Goal: Transaction & Acquisition: Purchase product/service

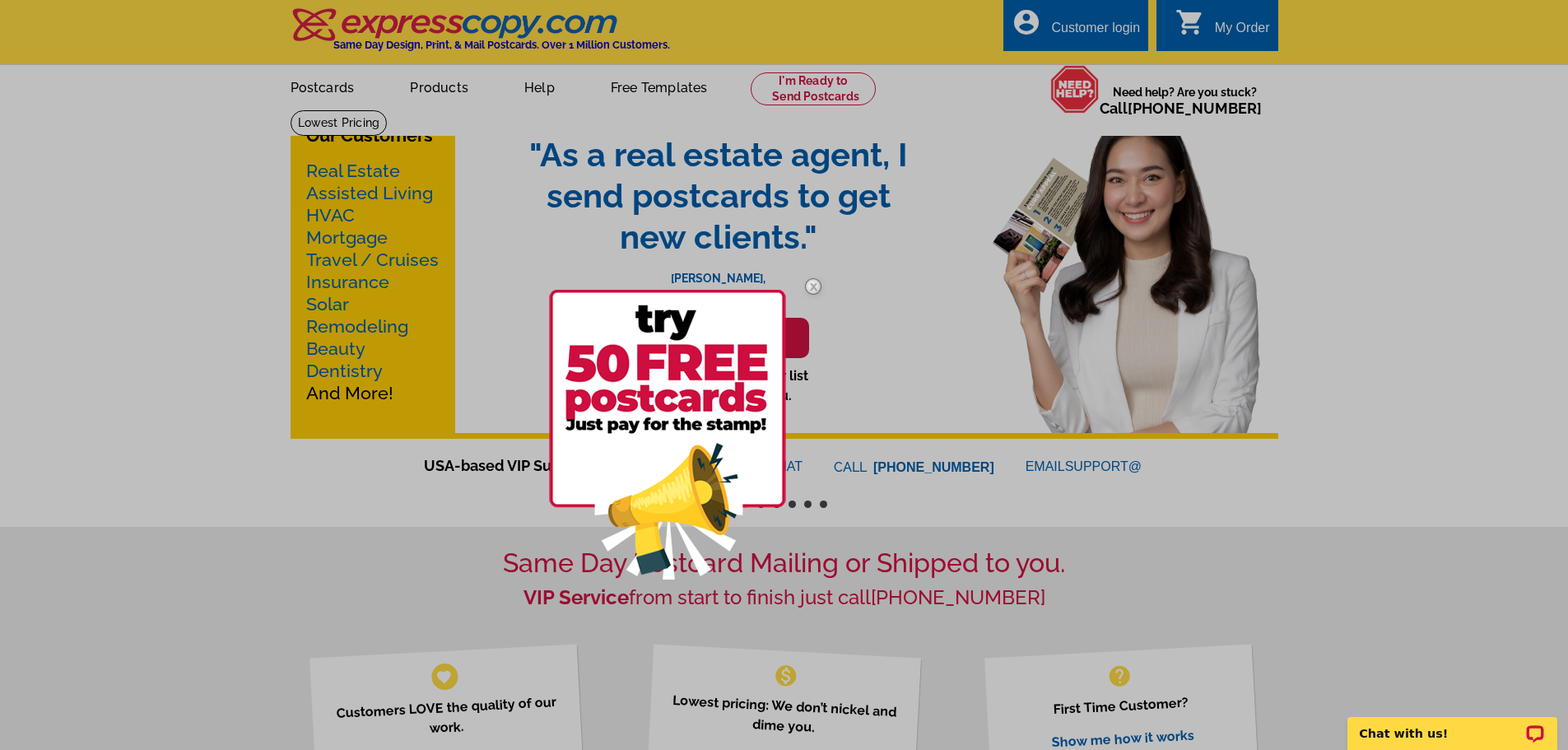
click at [813, 284] on img at bounding box center [813, 286] width 48 height 48
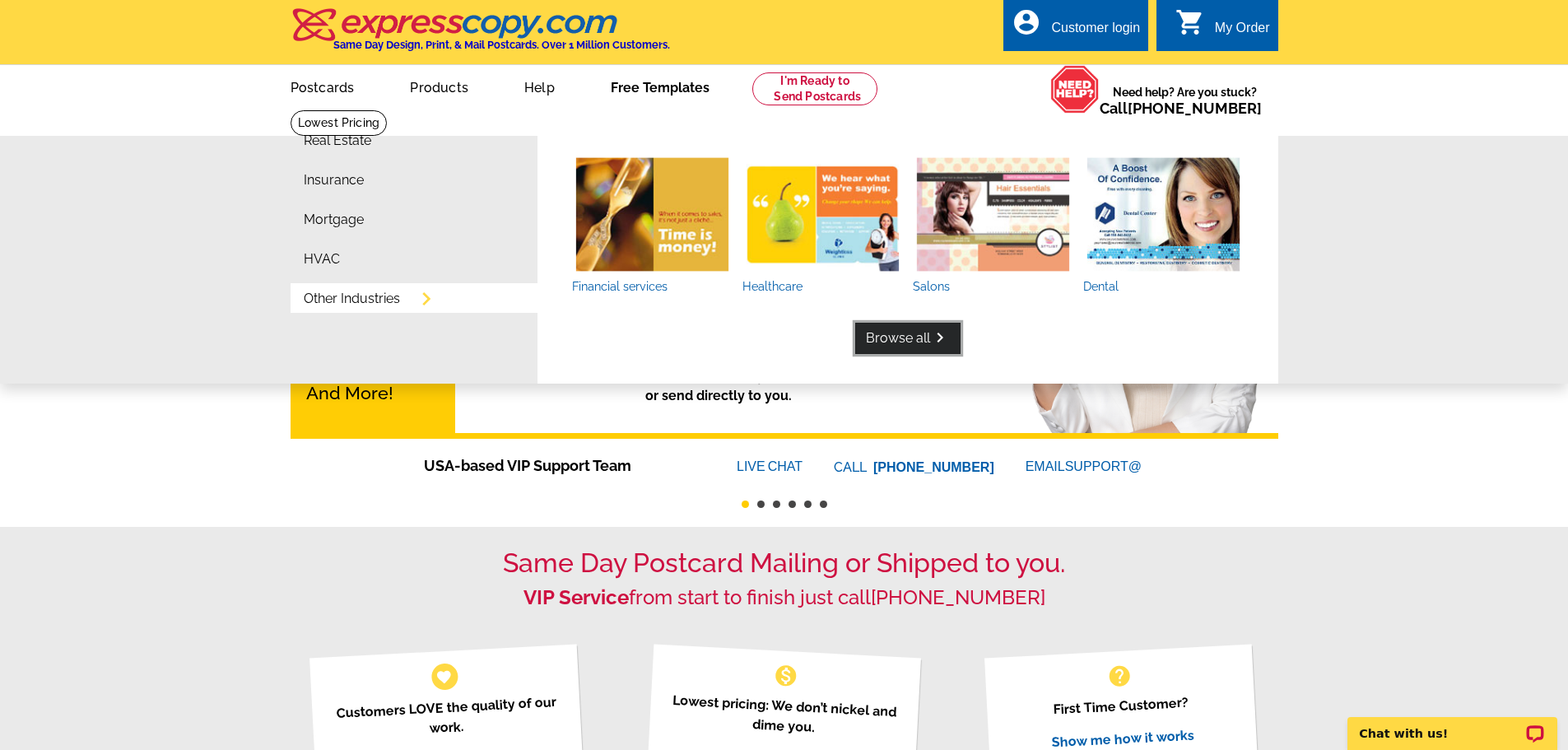
click at [919, 342] on link "Browse all keyboard_arrow_right" at bounding box center [908, 338] width 106 height 32
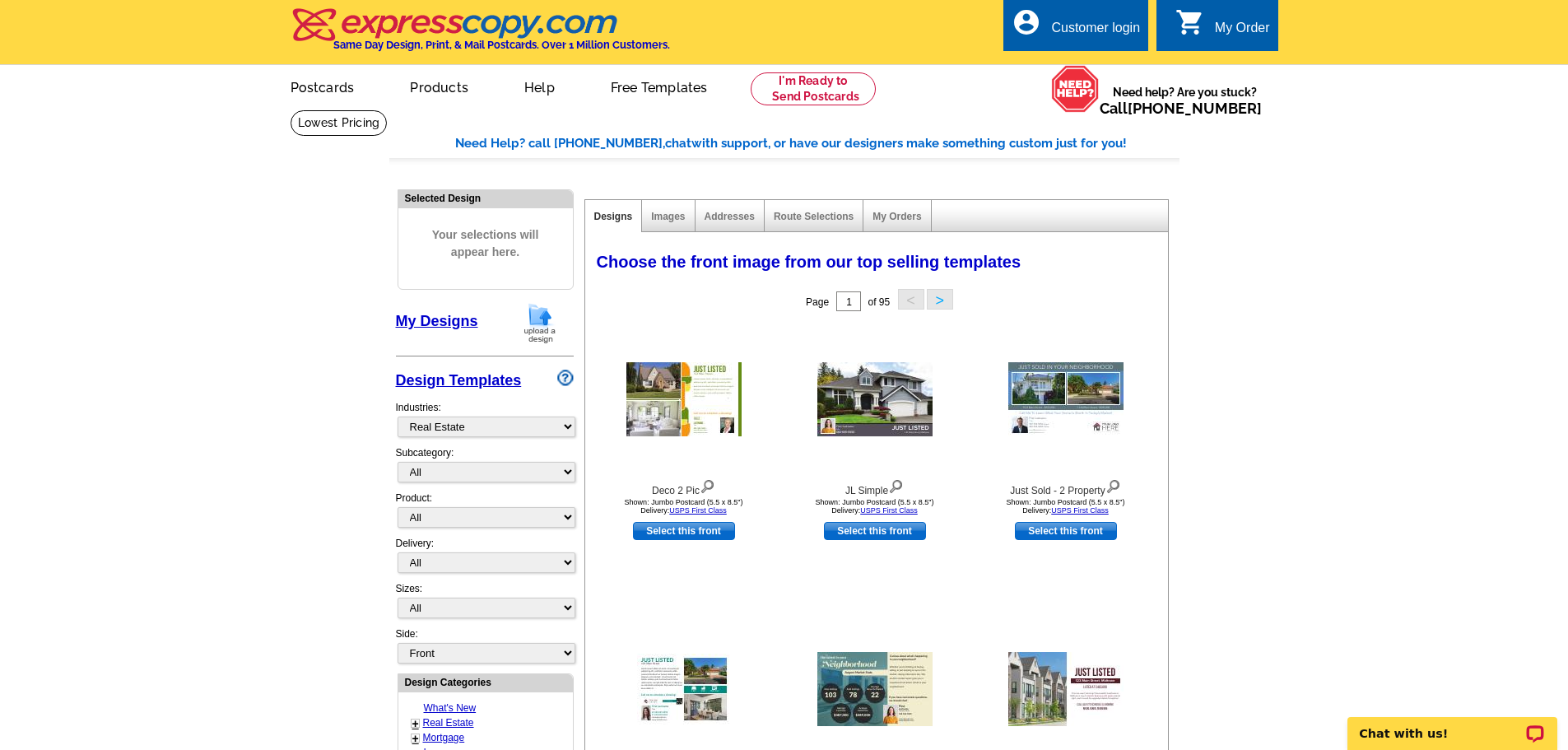
click at [261, 440] on main "Need Help? call [PHONE_NUMBER], chat with support, or have our designers make s…" at bounding box center [784, 721] width 1568 height 1224
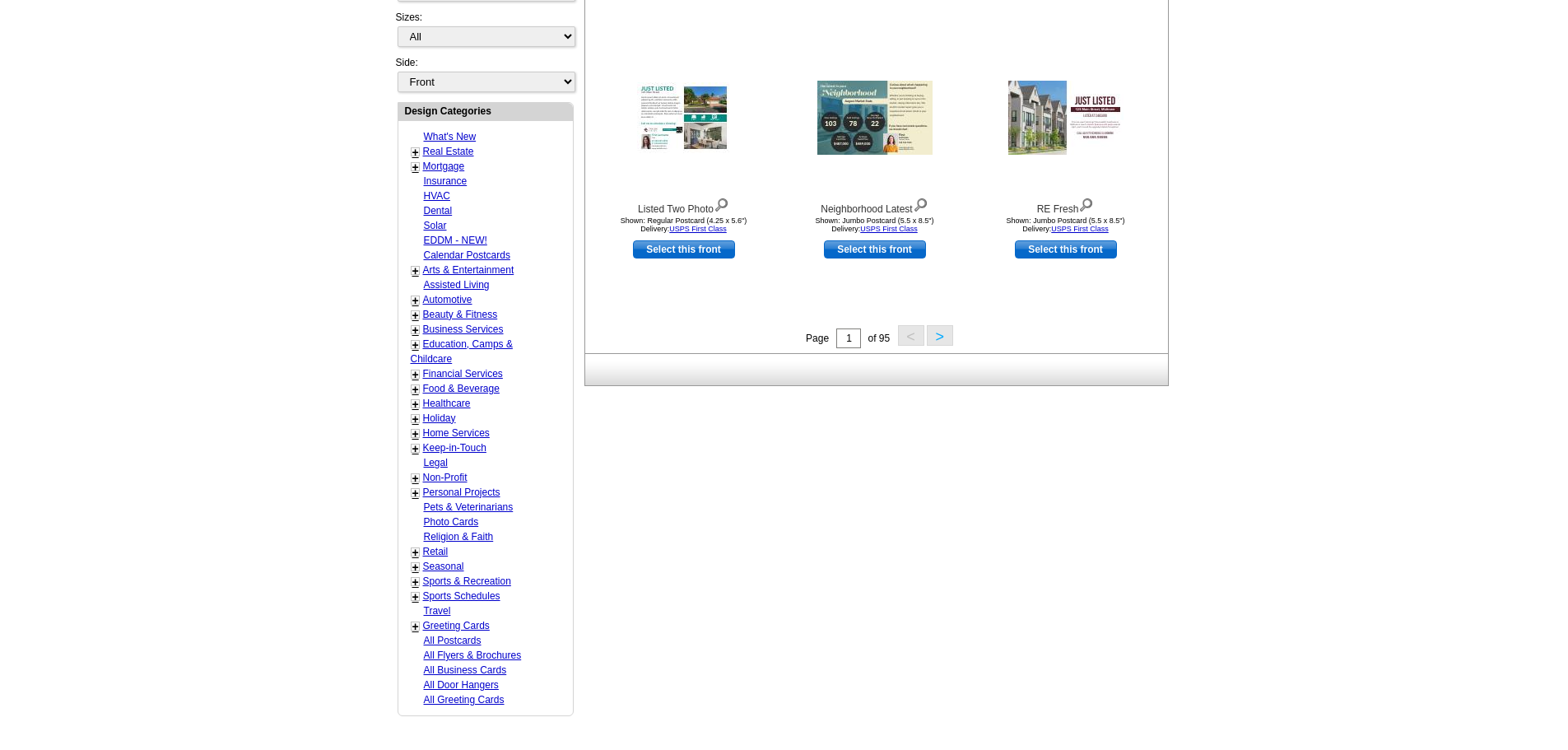
scroll to position [329, 0]
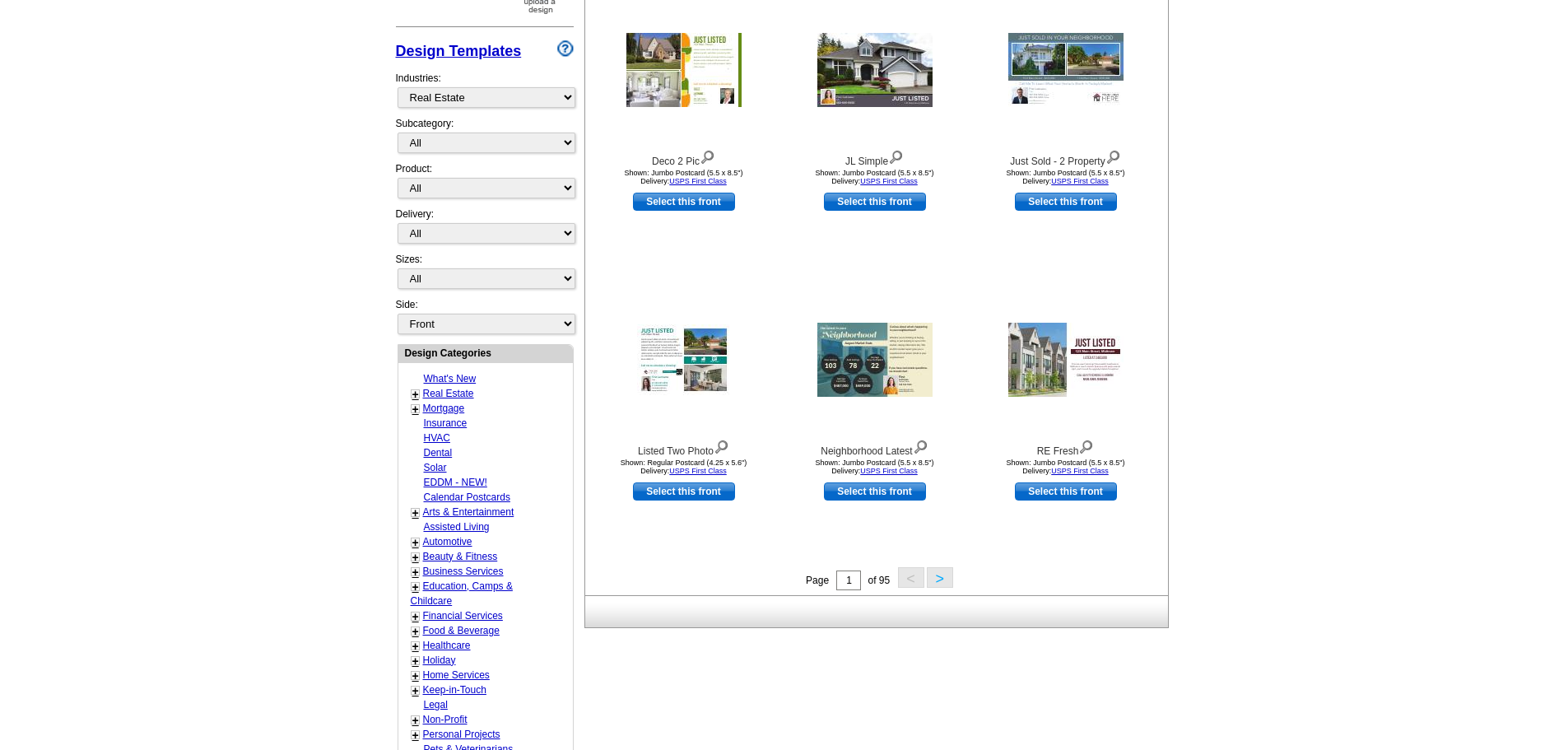
click at [945, 580] on button ">" at bounding box center [939, 578] width 26 height 21
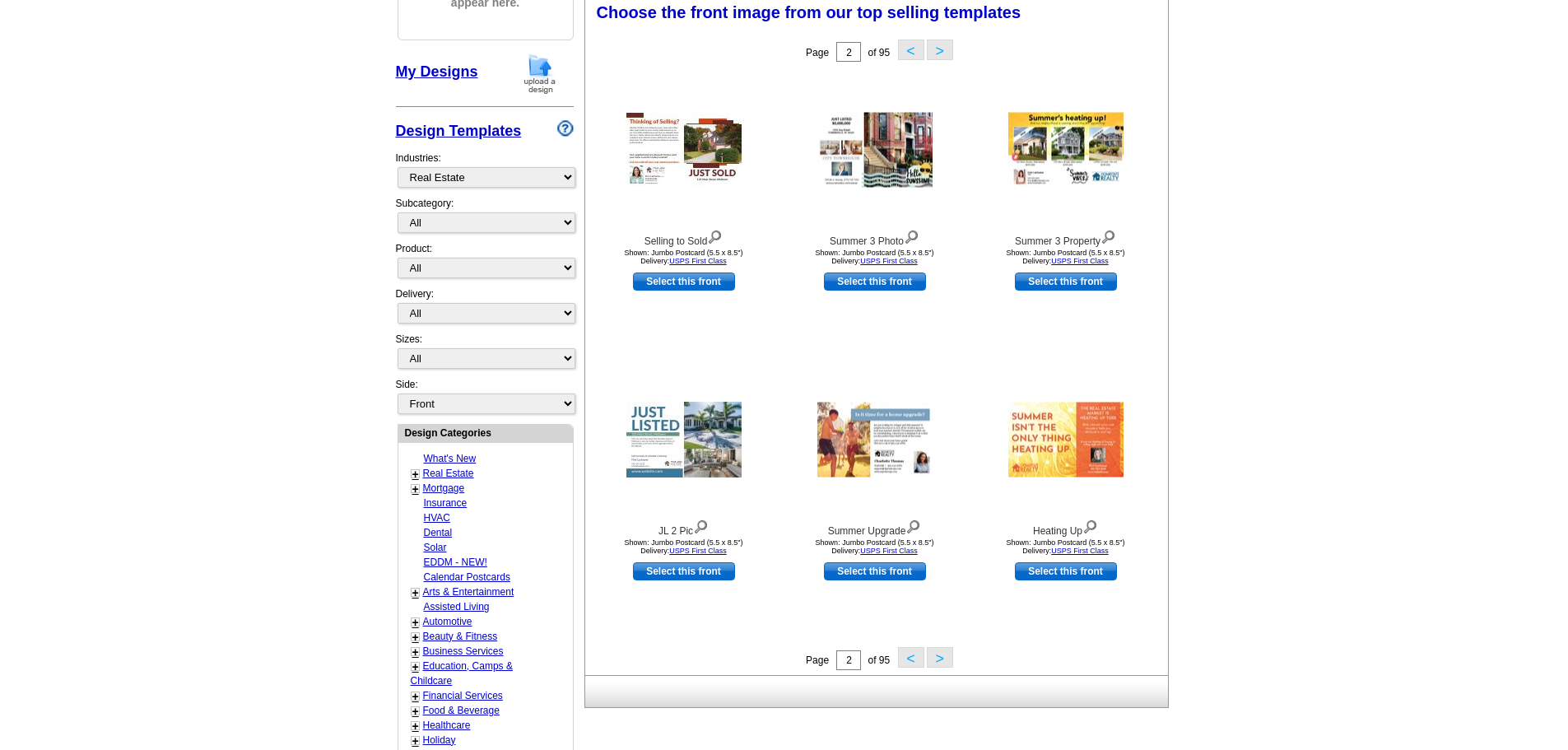
scroll to position [244, 0]
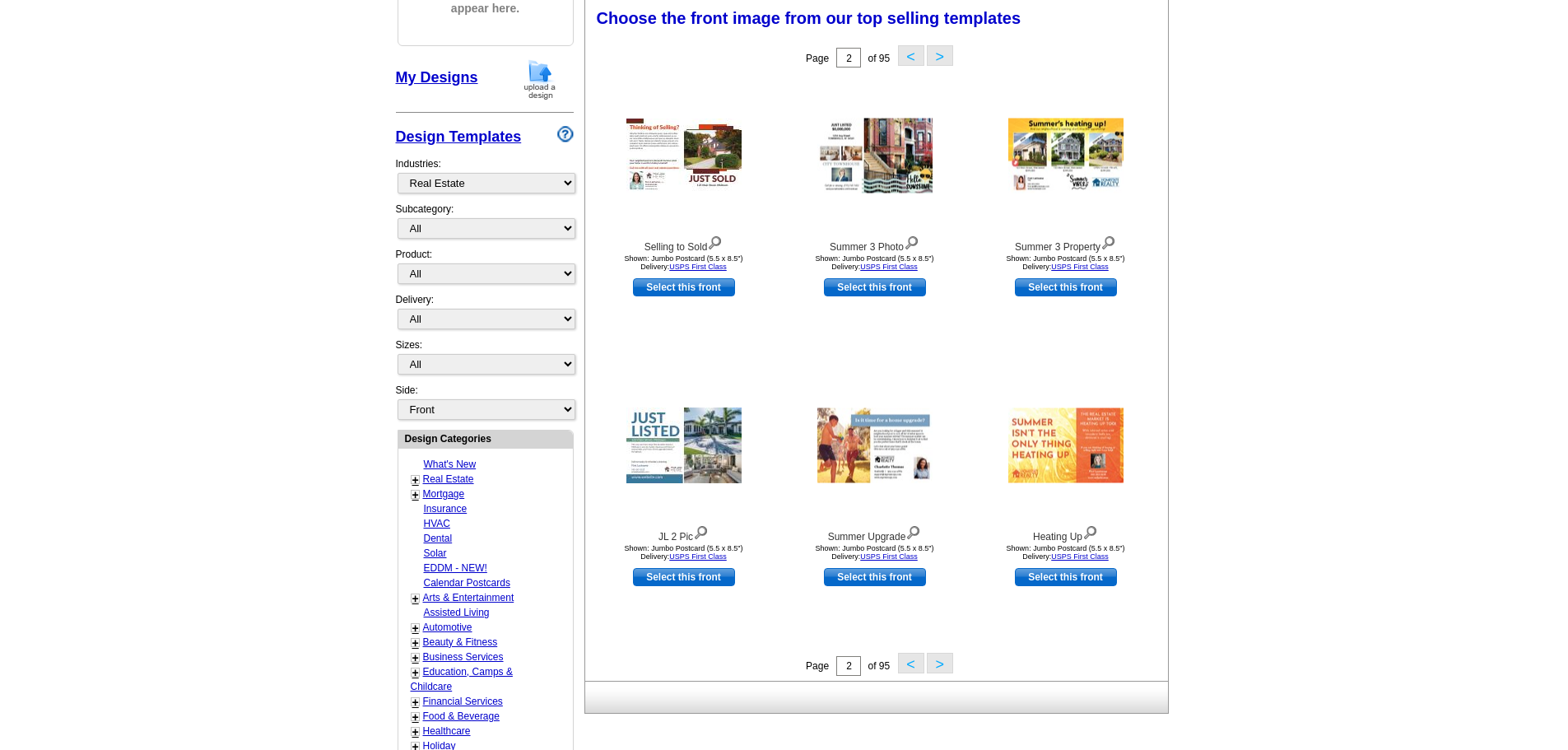
click at [904, 665] on button "<" at bounding box center [910, 662] width 26 height 21
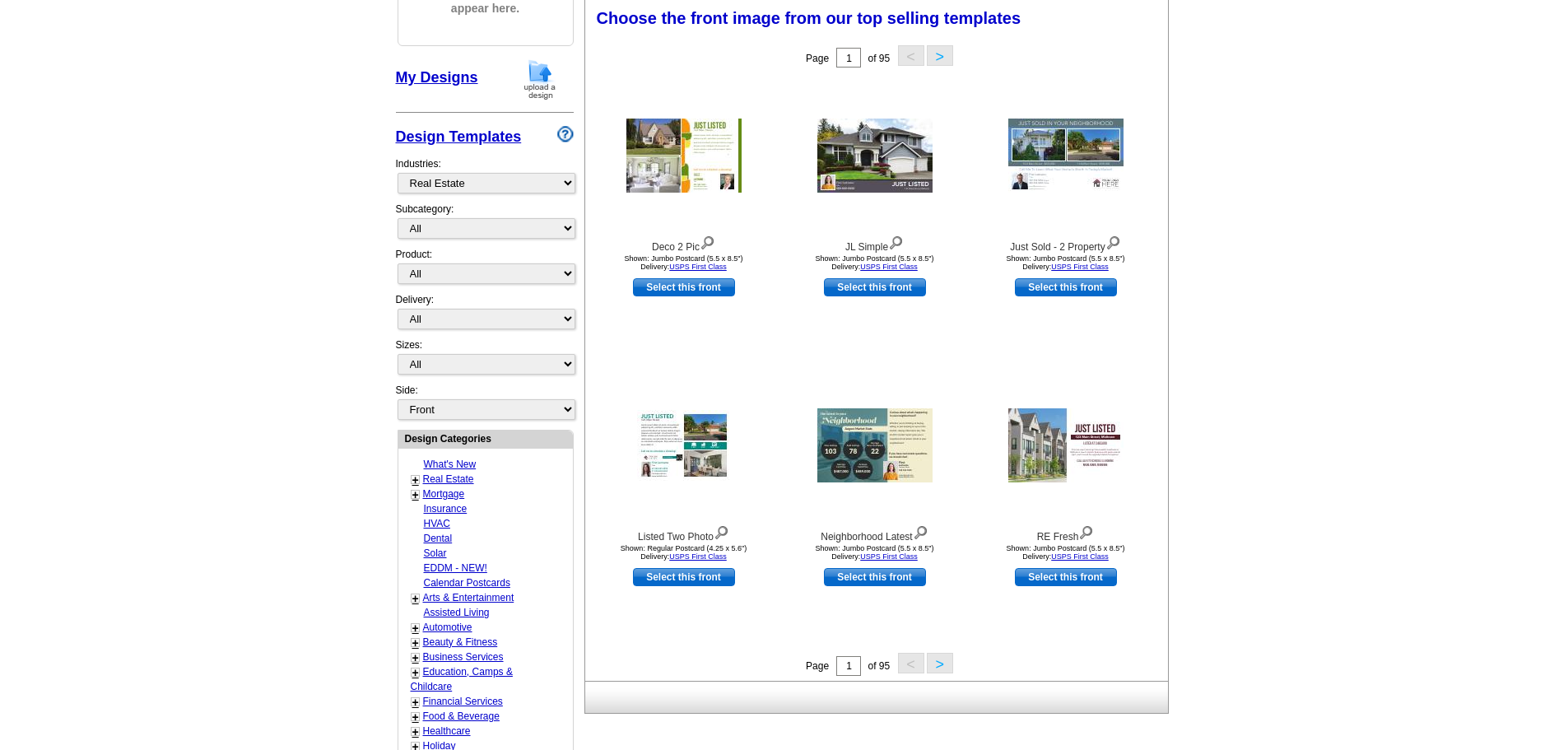
click at [936, 667] on button ">" at bounding box center [939, 662] width 26 height 21
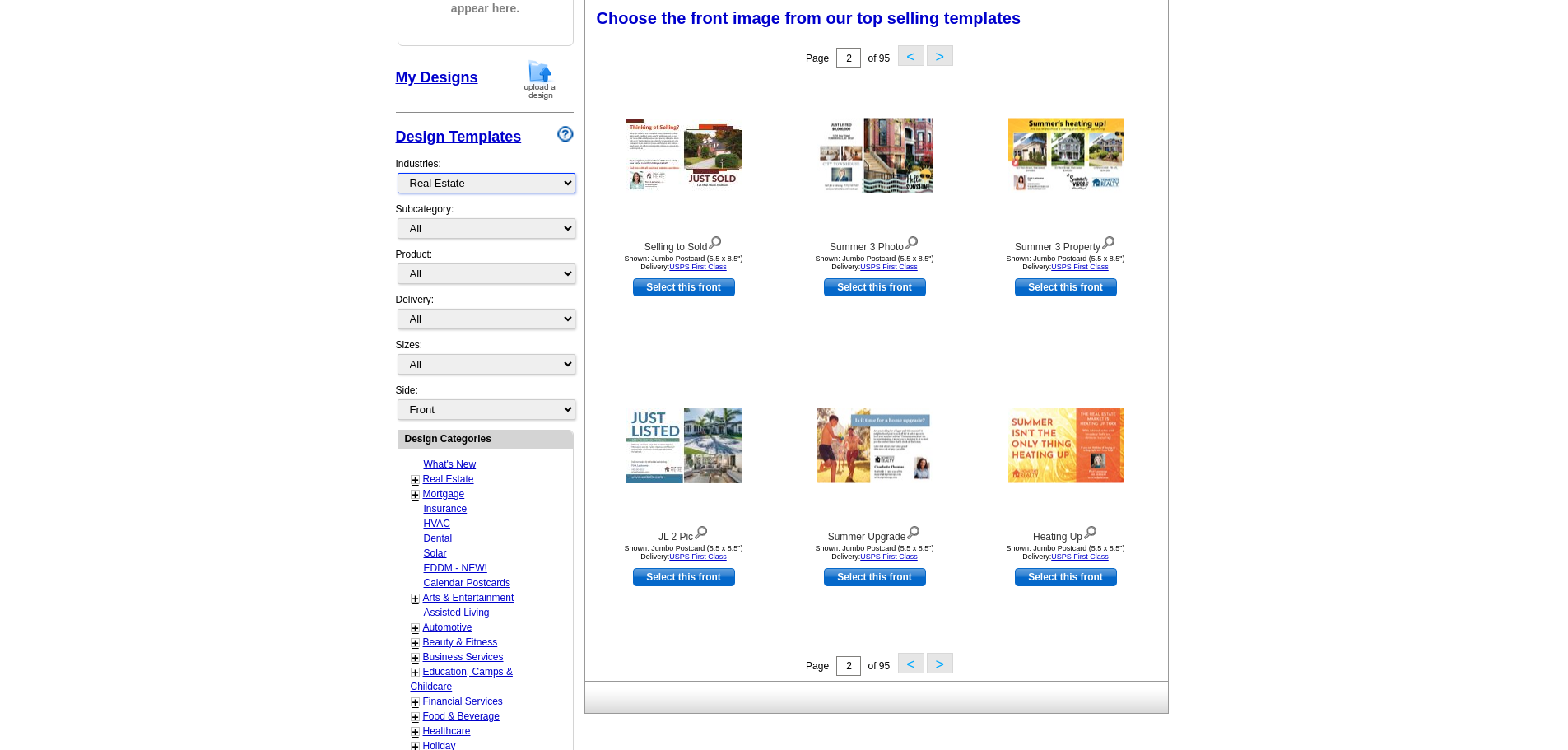
click at [444, 182] on select "What's New Real Estate Mortgage Insurance HVAC Dental Solar EDDM - NEW! Calenda…" at bounding box center [486, 183] width 178 height 21
select select "773"
click at [398, 173] on select "What's New Real Estate Mortgage Insurance HVAC Dental Solar EDDM - NEW! Calenda…" at bounding box center [486, 183] width 178 height 21
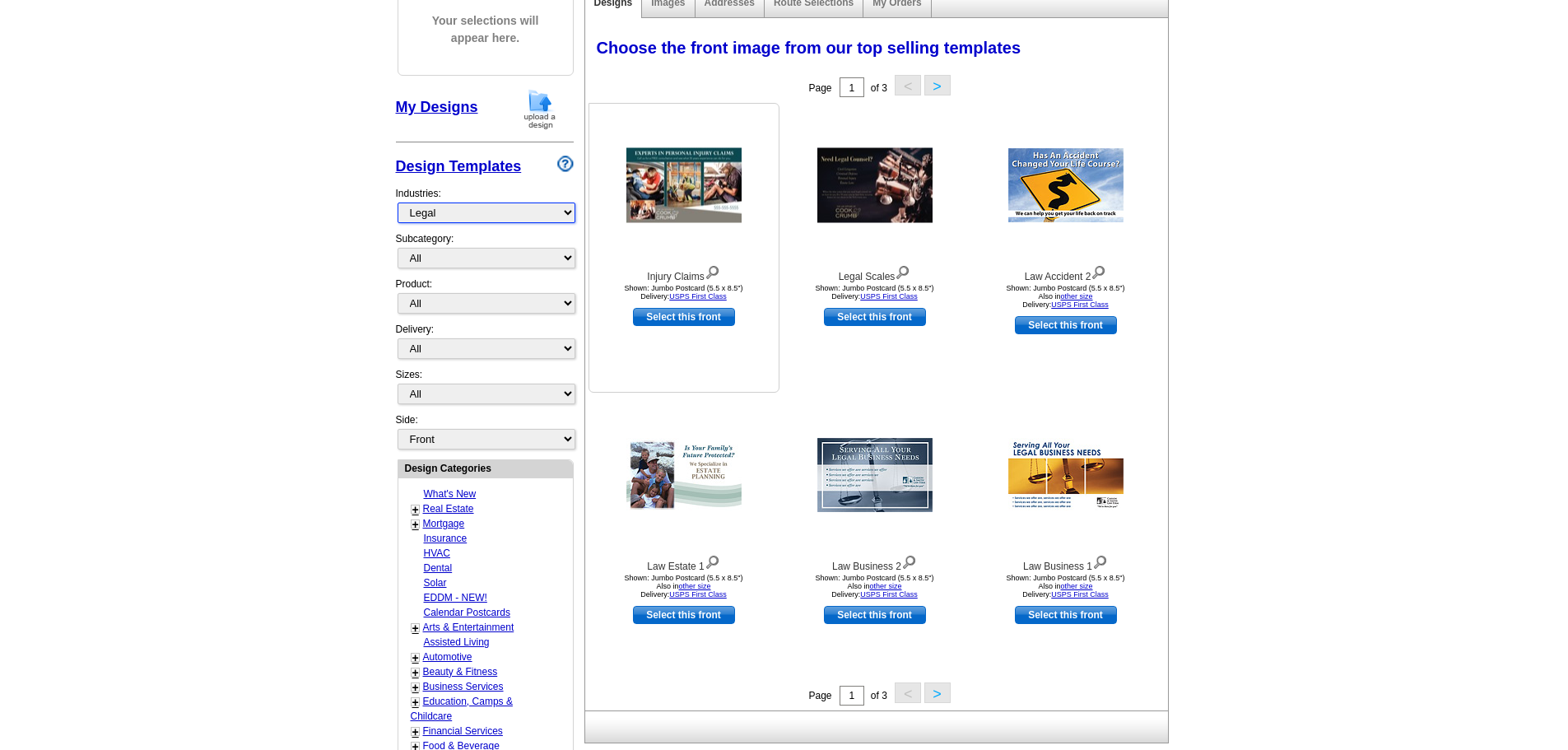
scroll to position [326, 0]
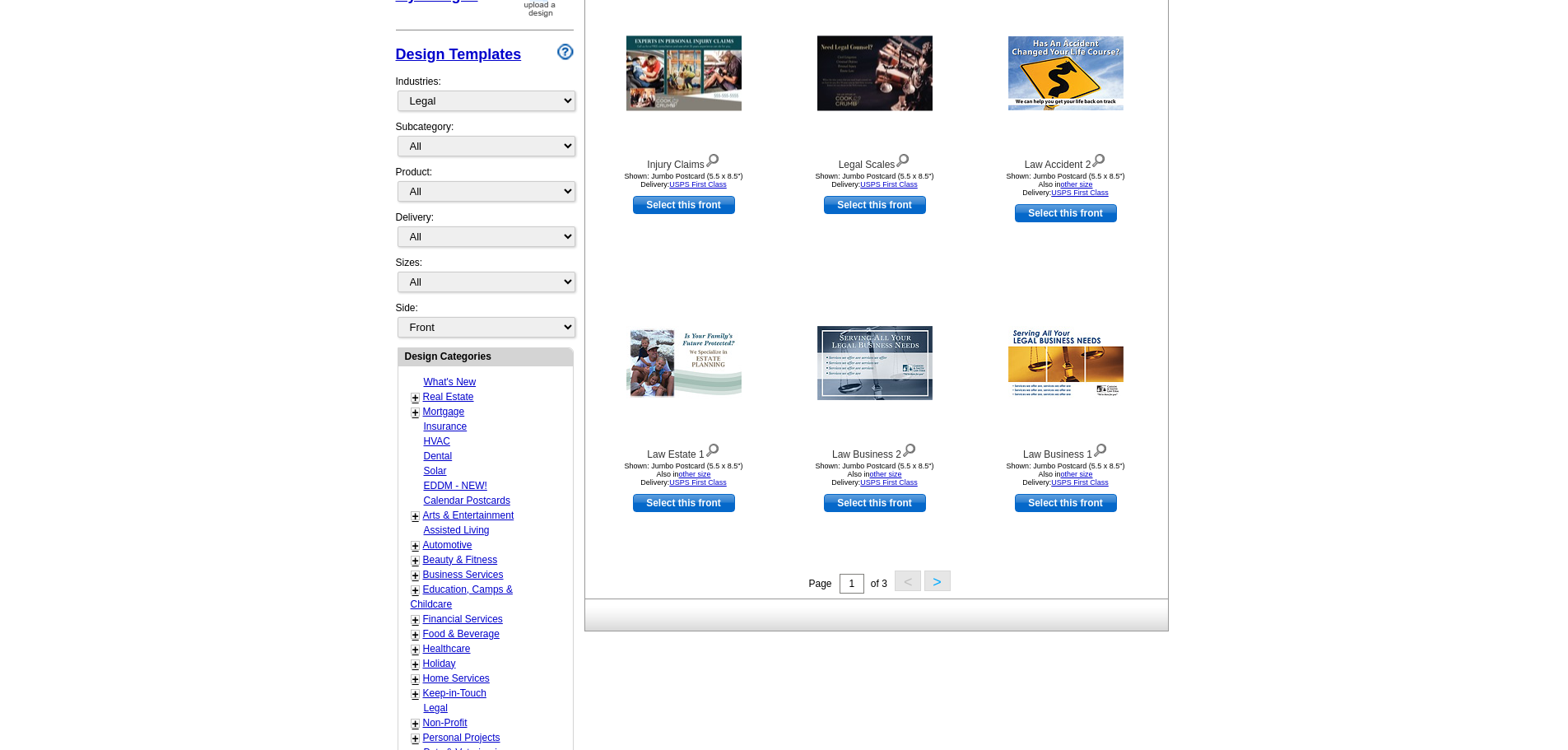
click at [933, 577] on button ">" at bounding box center [936, 580] width 26 height 21
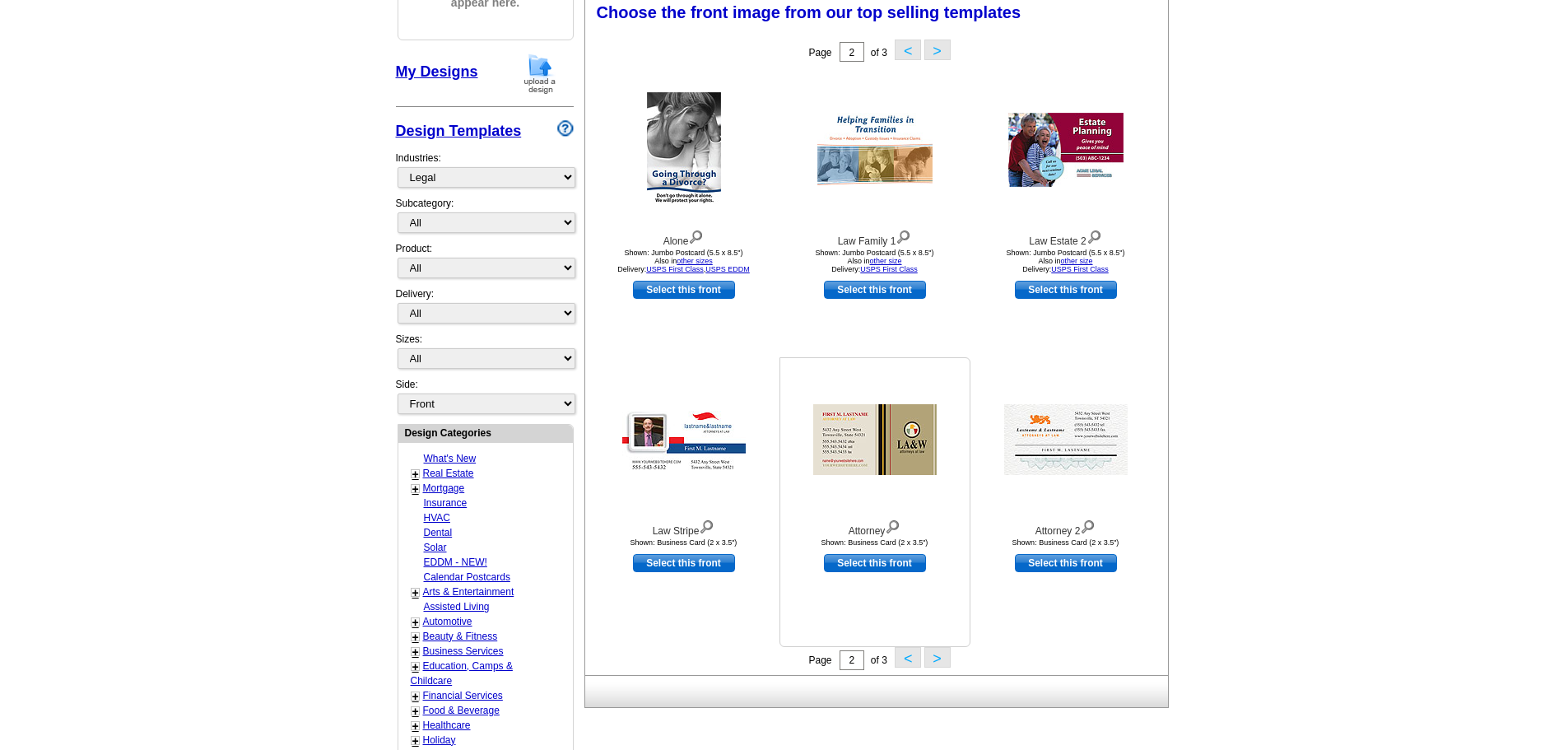
scroll to position [244, 0]
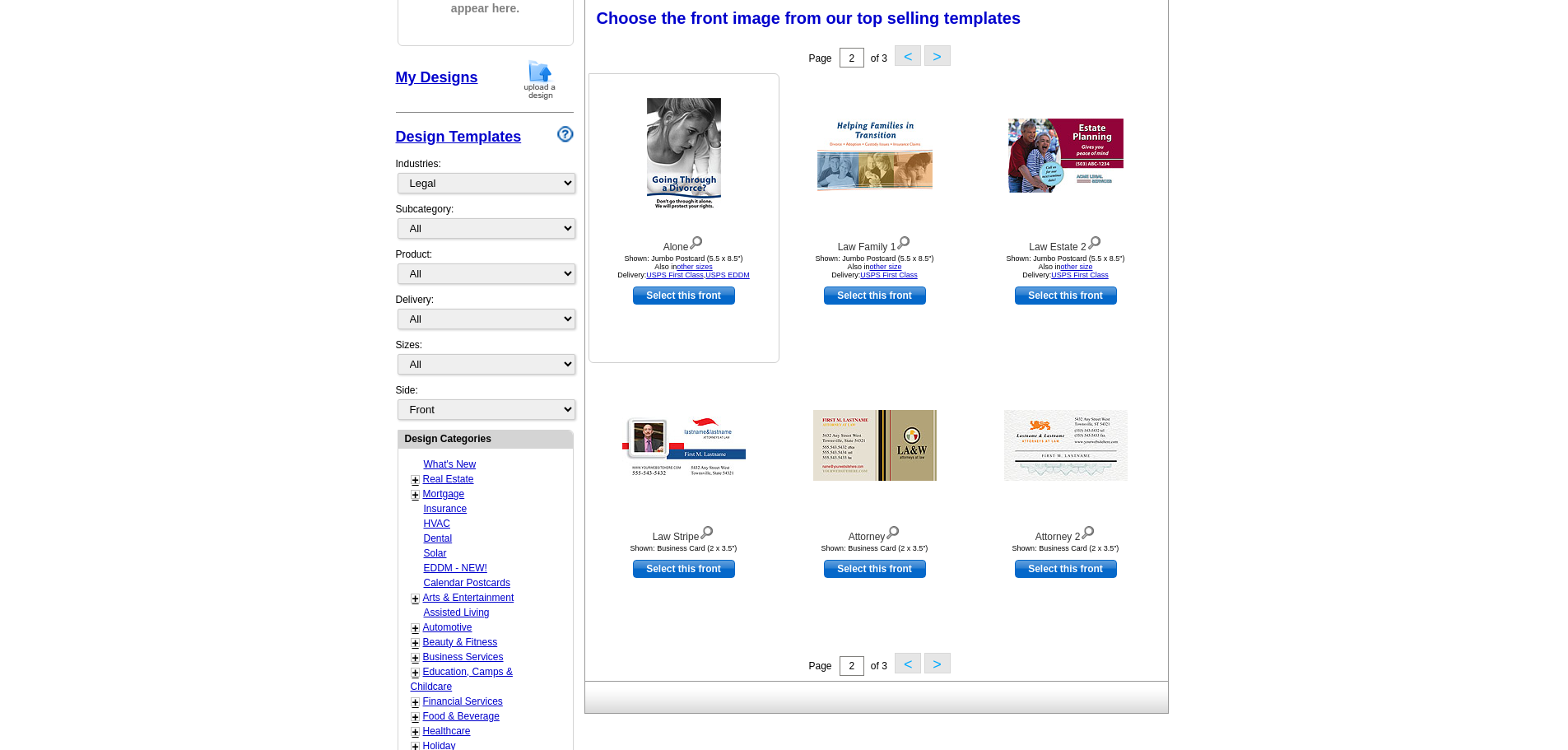
click at [699, 201] on img at bounding box center [684, 156] width 74 height 116
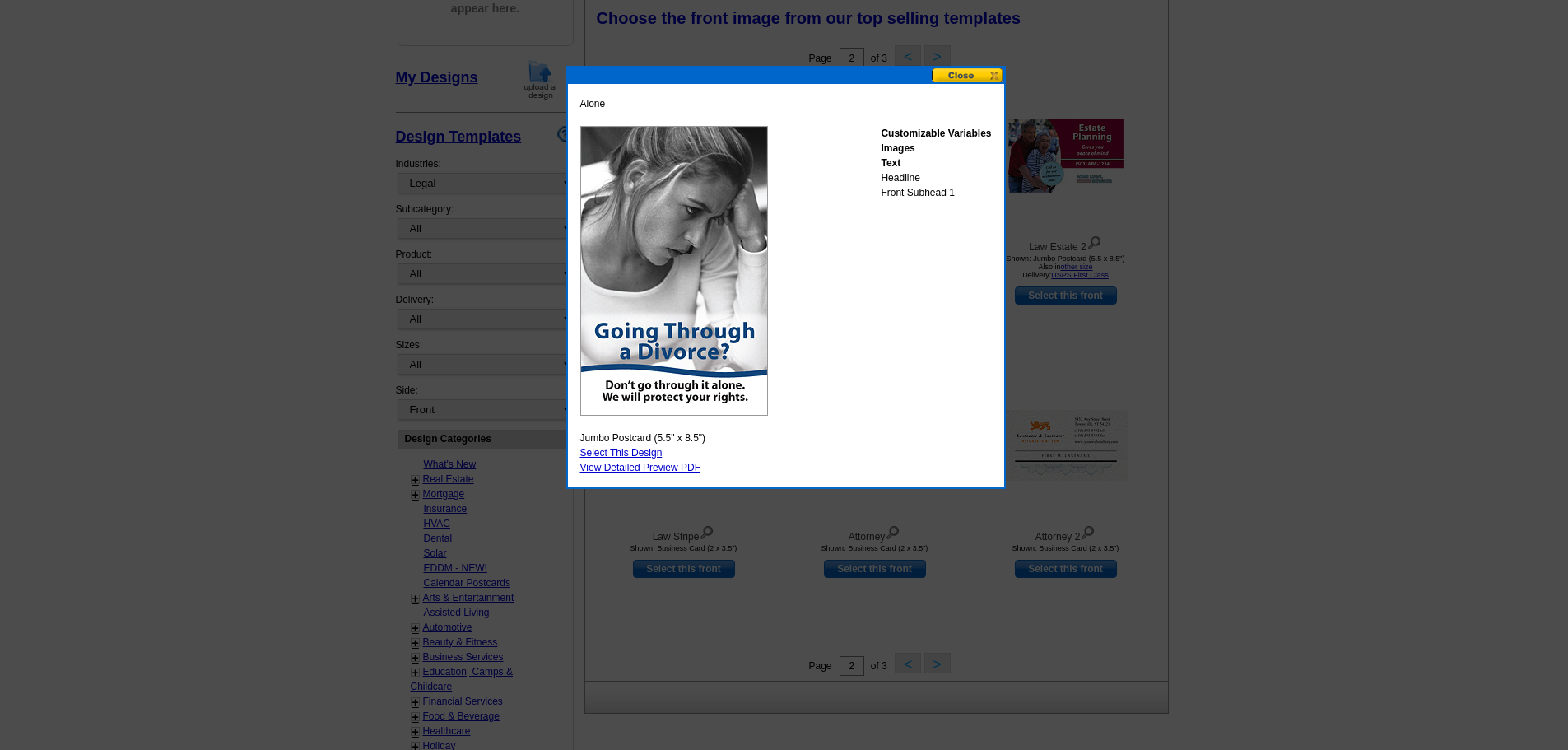
click at [989, 73] on button at bounding box center [968, 75] width 72 height 15
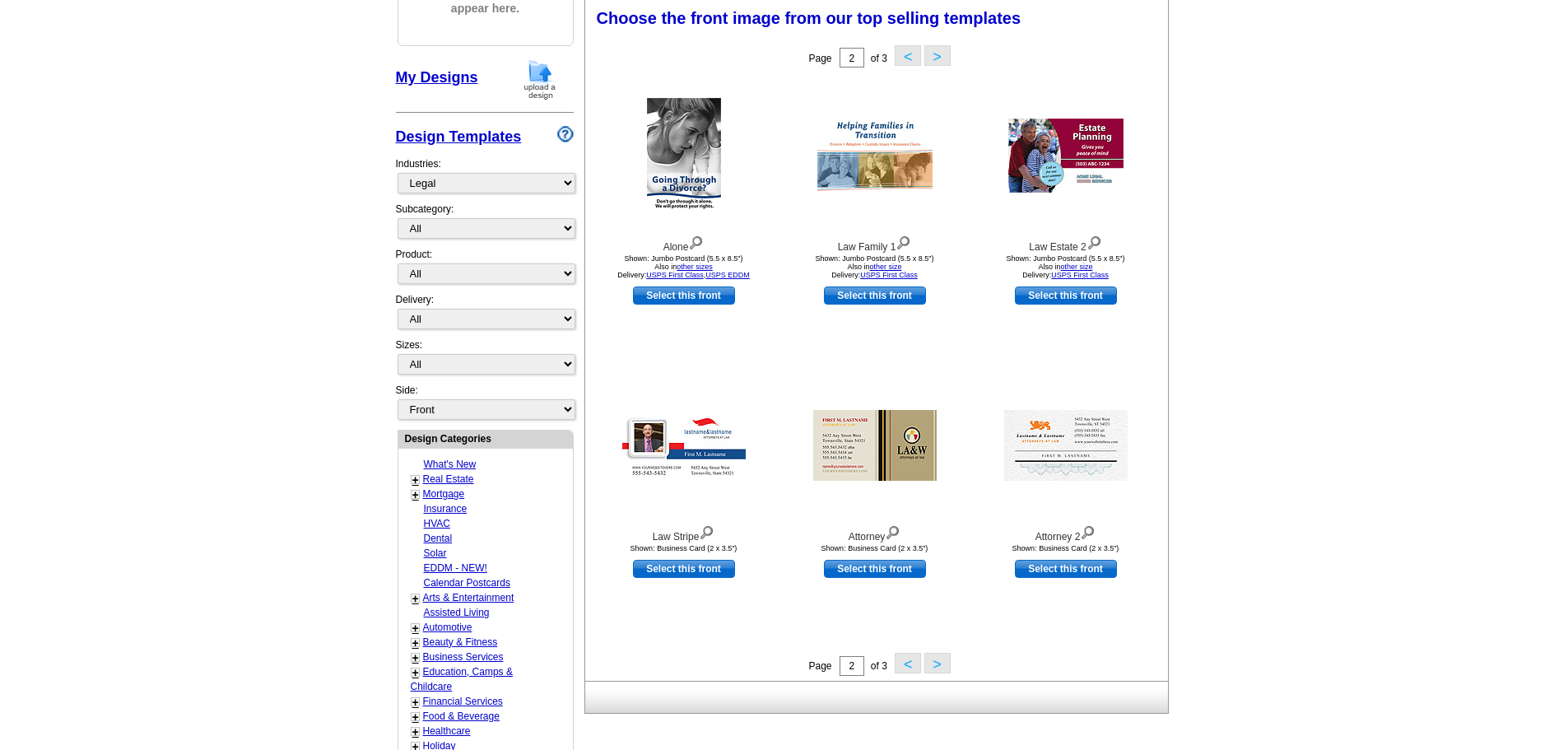
click at [936, 667] on button ">" at bounding box center [936, 662] width 26 height 21
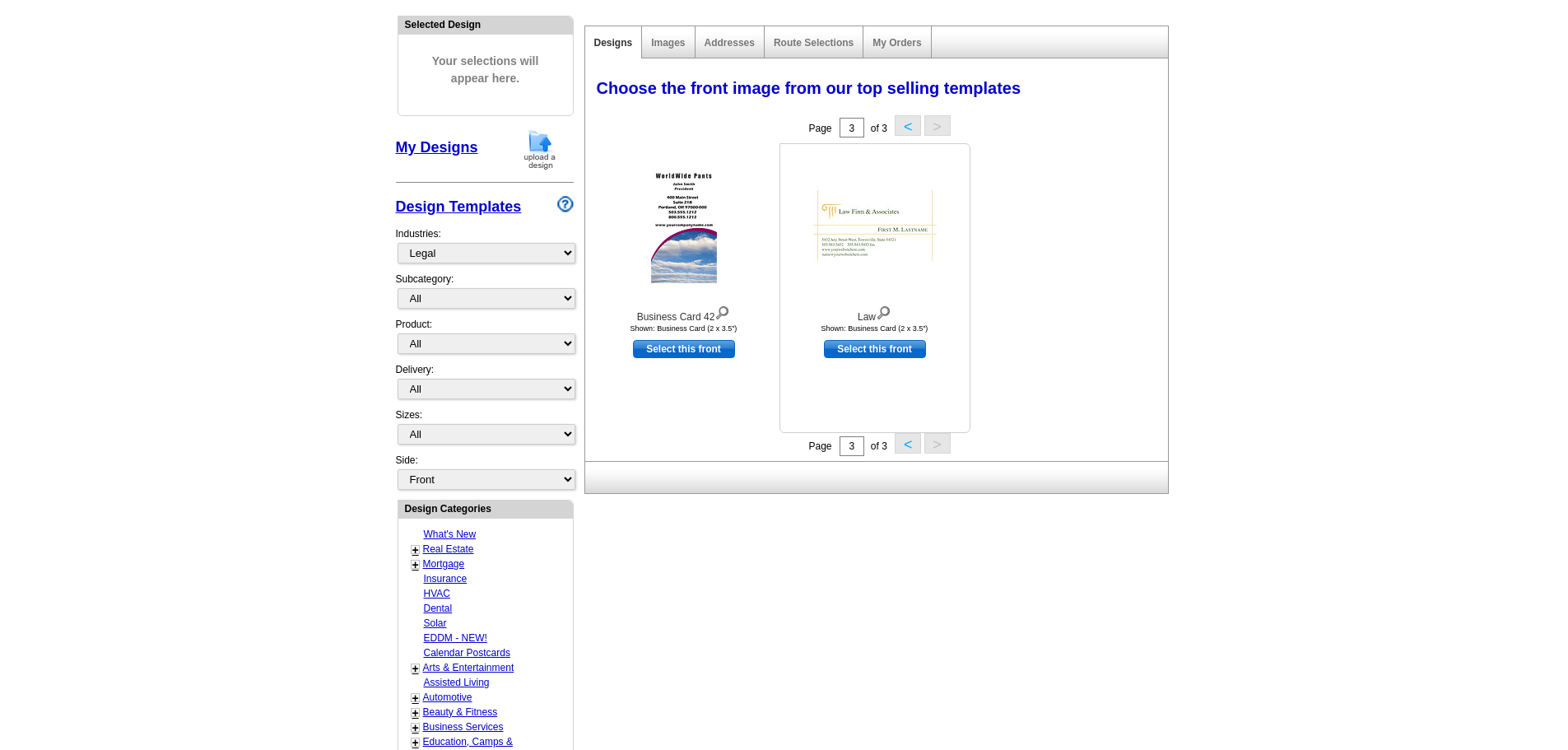
scroll to position [0, 0]
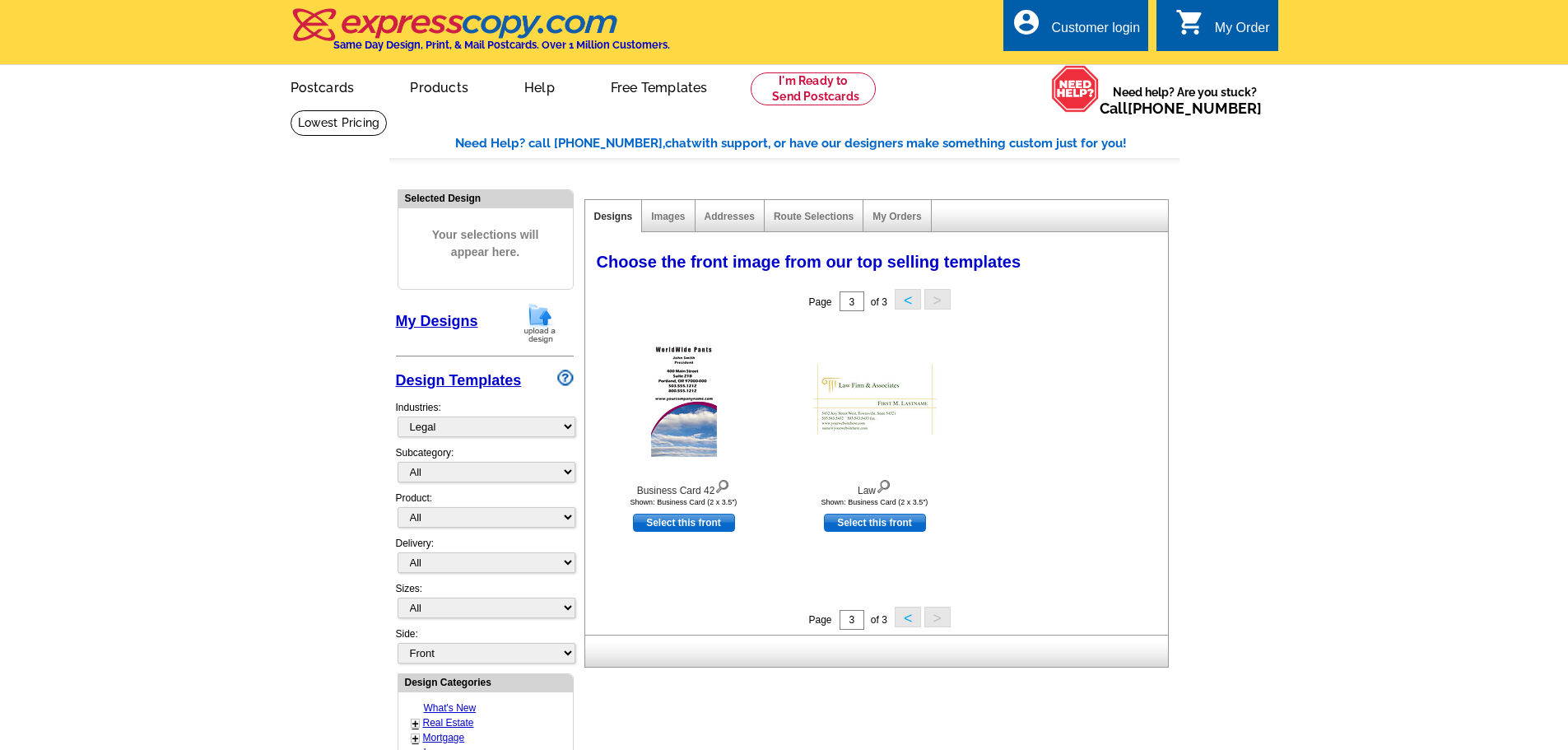
click at [903, 625] on button "<" at bounding box center [908, 616] width 26 height 21
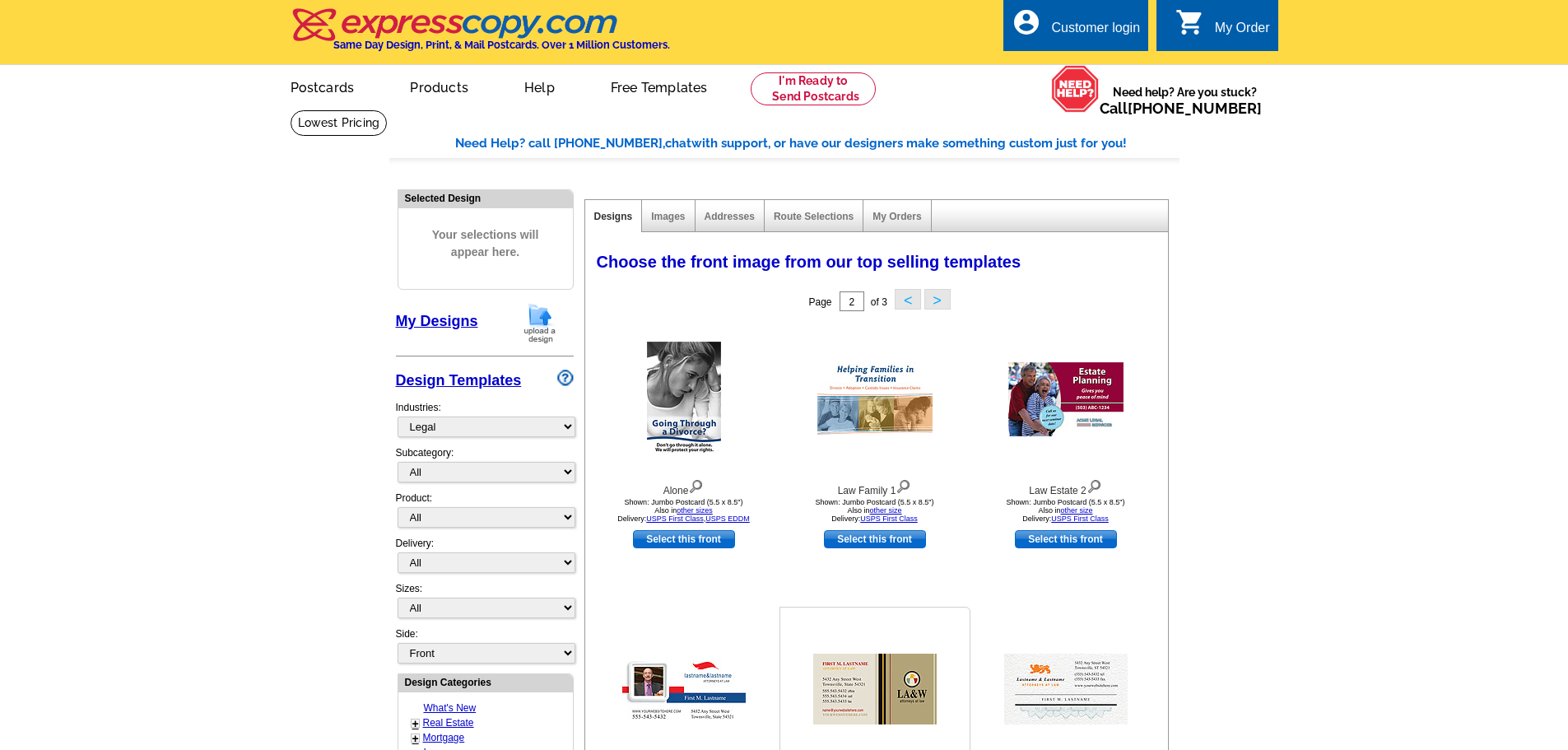
scroll to position [82, 0]
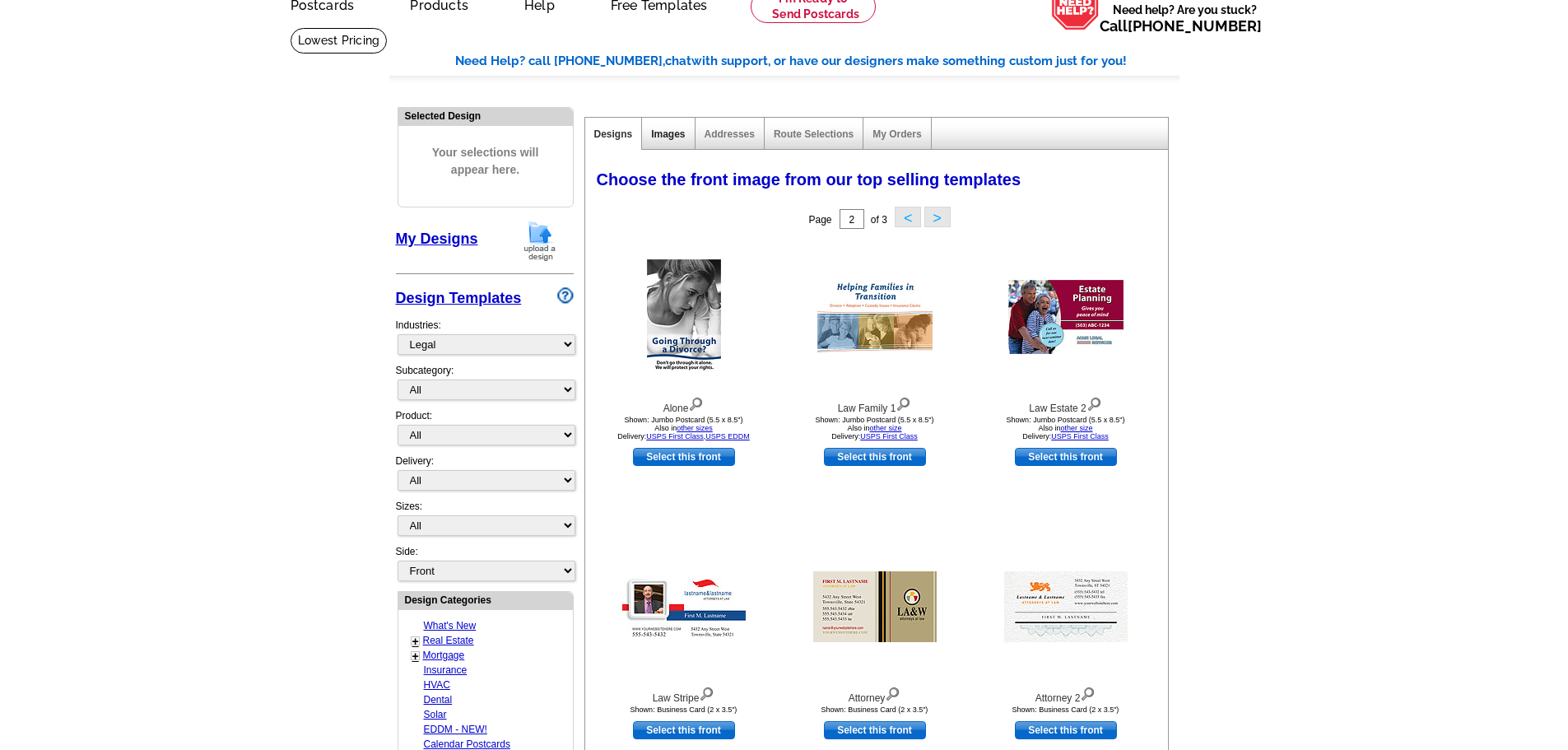
click at [665, 138] on link "Images" at bounding box center [668, 134] width 33 height 12
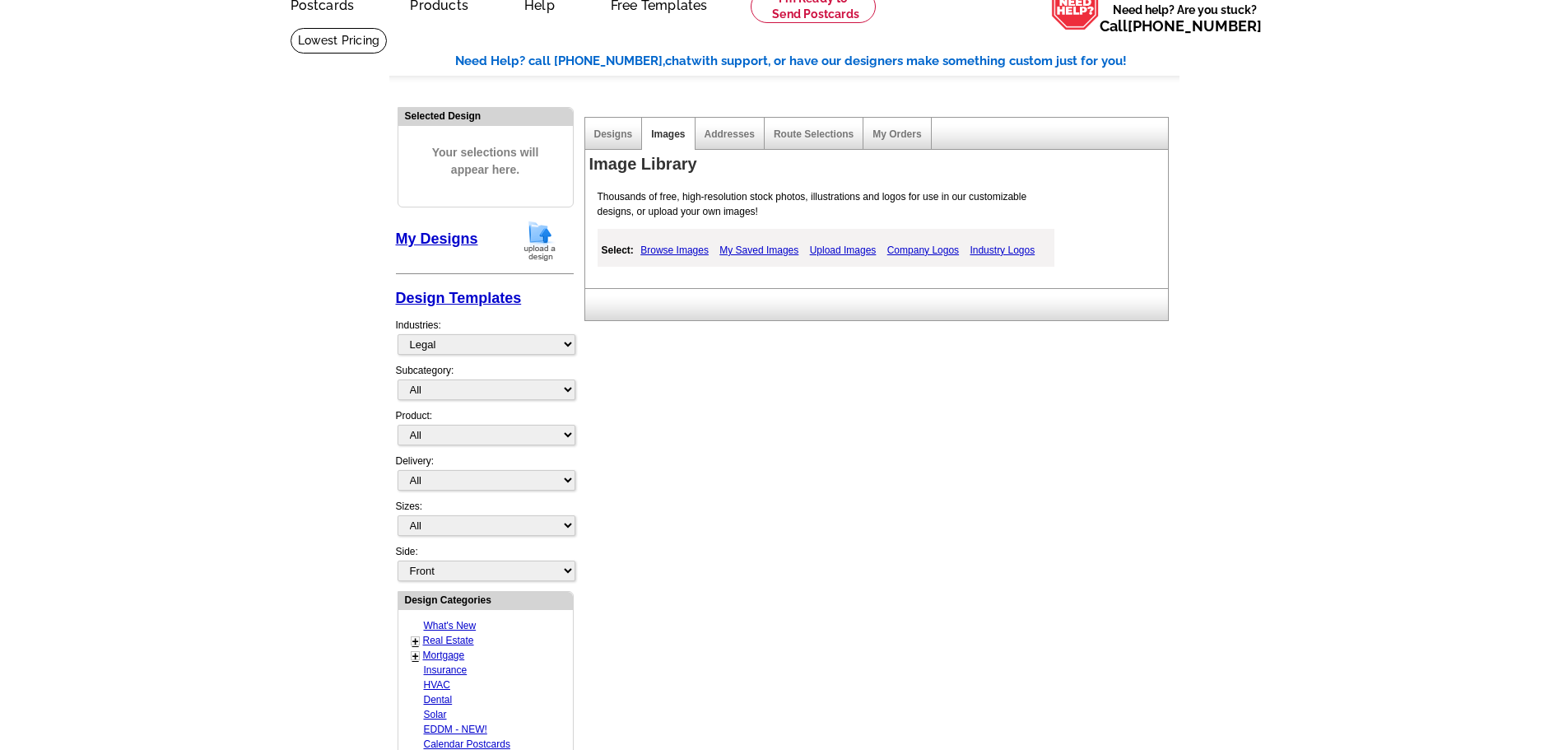
click at [604, 126] on div "Designs" at bounding box center [614, 134] width 58 height 32
click at [613, 134] on link "Designs" at bounding box center [613, 134] width 39 height 12
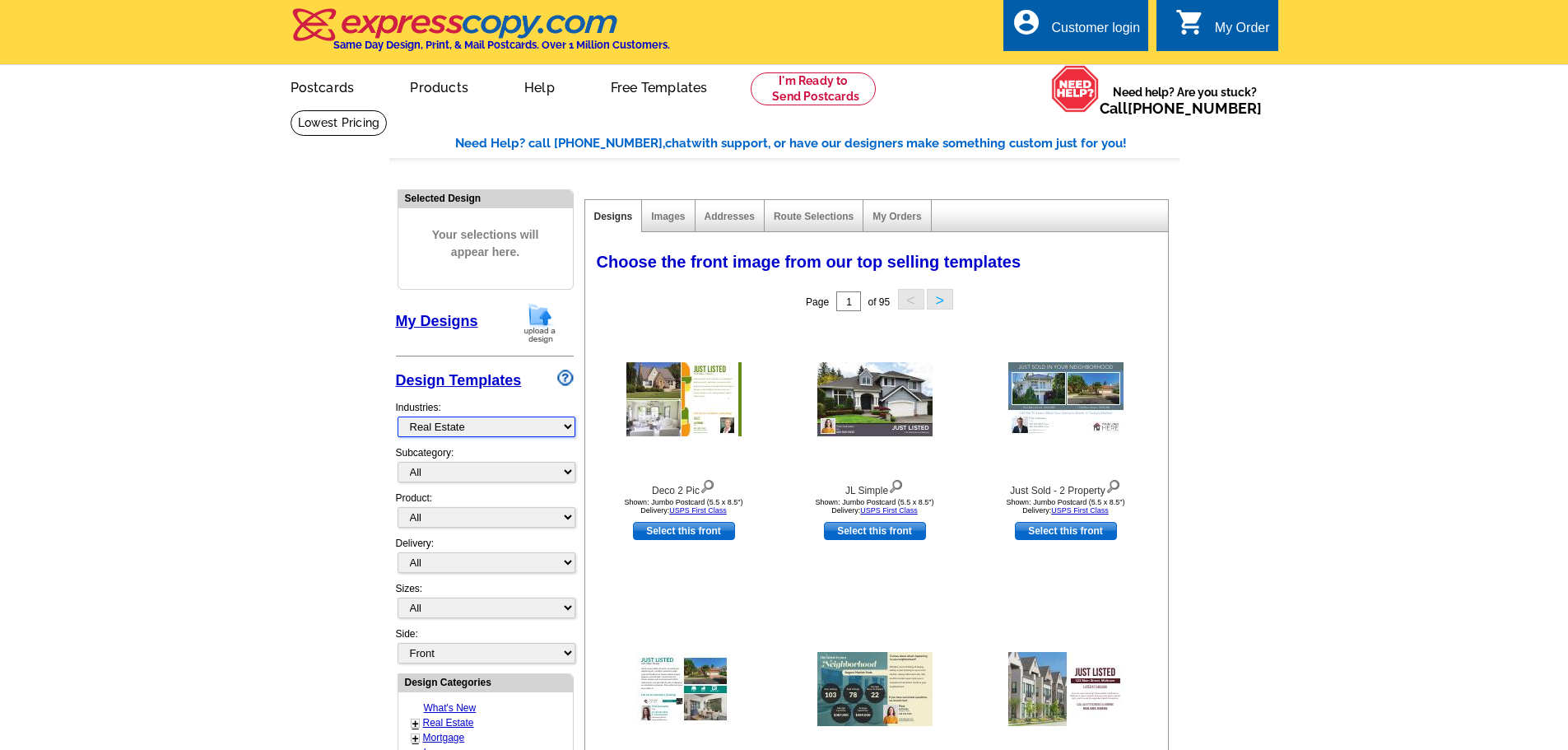
click at [538, 434] on select "What's New Real Estate Mortgage Insurance HVAC Dental Solar EDDM - NEW! Calenda…" at bounding box center [486, 427] width 178 height 21
select select "773"
click at [398, 417] on select "What's New Real Estate Mortgage Insurance HVAC Dental Solar EDDM - NEW! Calenda…" at bounding box center [486, 427] width 178 height 21
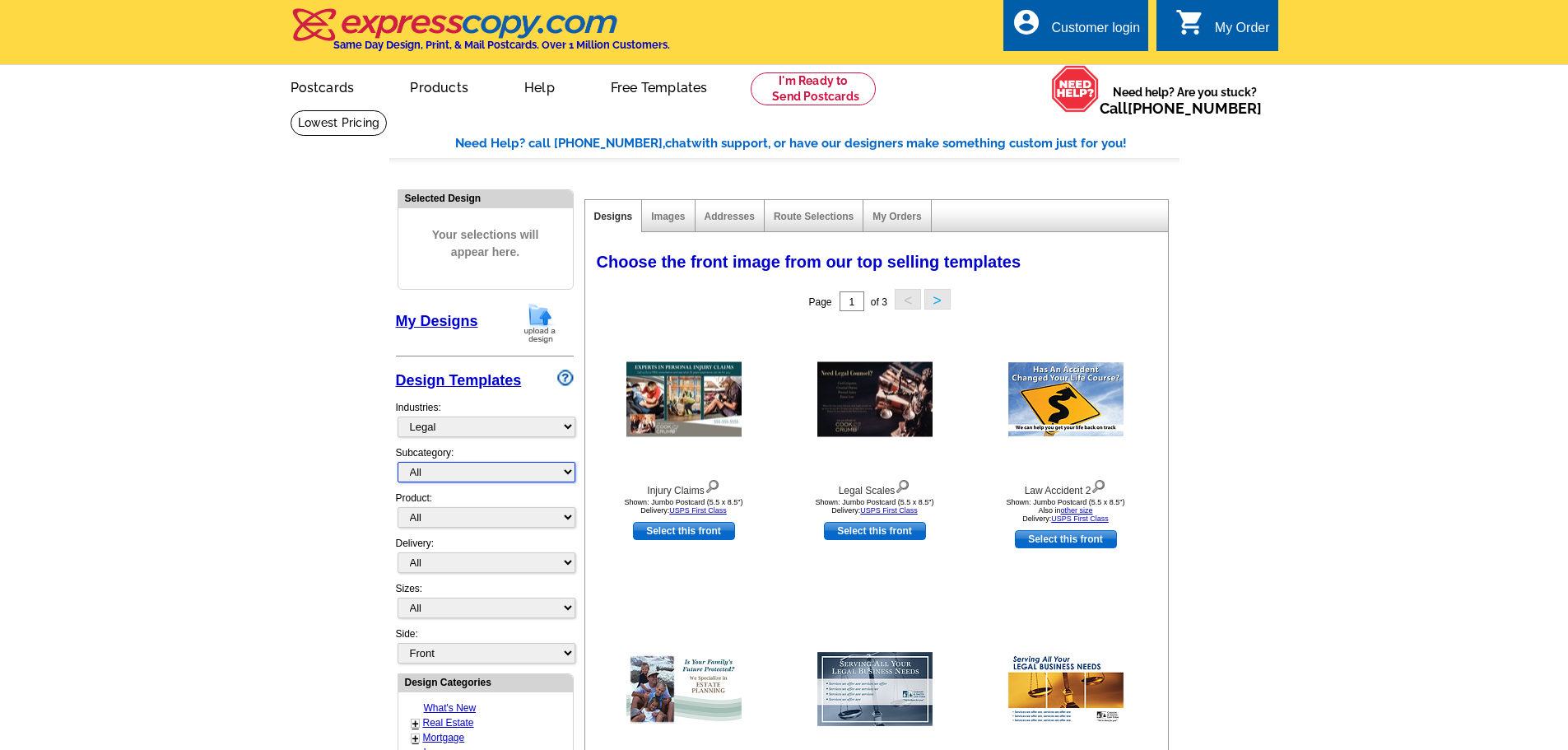
click at [422, 477] on select "All" at bounding box center [486, 472] width 178 height 21
click at [351, 523] on main "Need Help? call 800-260-5887, chat with support, or have our designers make som…" at bounding box center [784, 721] width 1568 height 1224
click at [427, 517] on select "All Postcards Letters and flyers Business Cards Door Hangers Greeting Cards" at bounding box center [486, 517] width 178 height 21
select select "1"
click at [398, 508] on select "All Postcards Letters and flyers Business Cards Door Hangers Greeting Cards" at bounding box center [486, 517] width 178 height 21
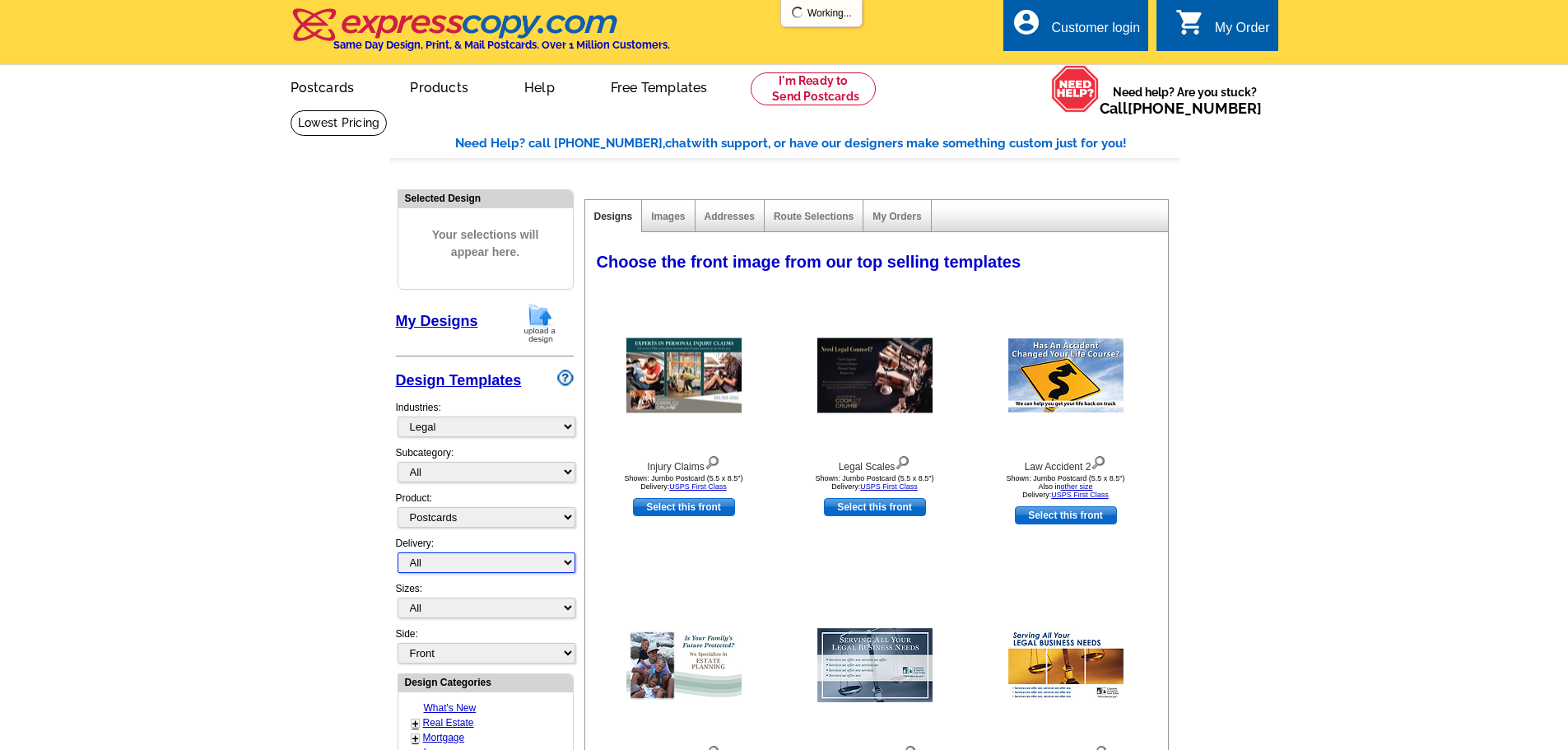
click at [467, 568] on select "All First Class Mail Shipped to Me EDDM Save 66% on Postage" at bounding box center [486, 562] width 178 height 21
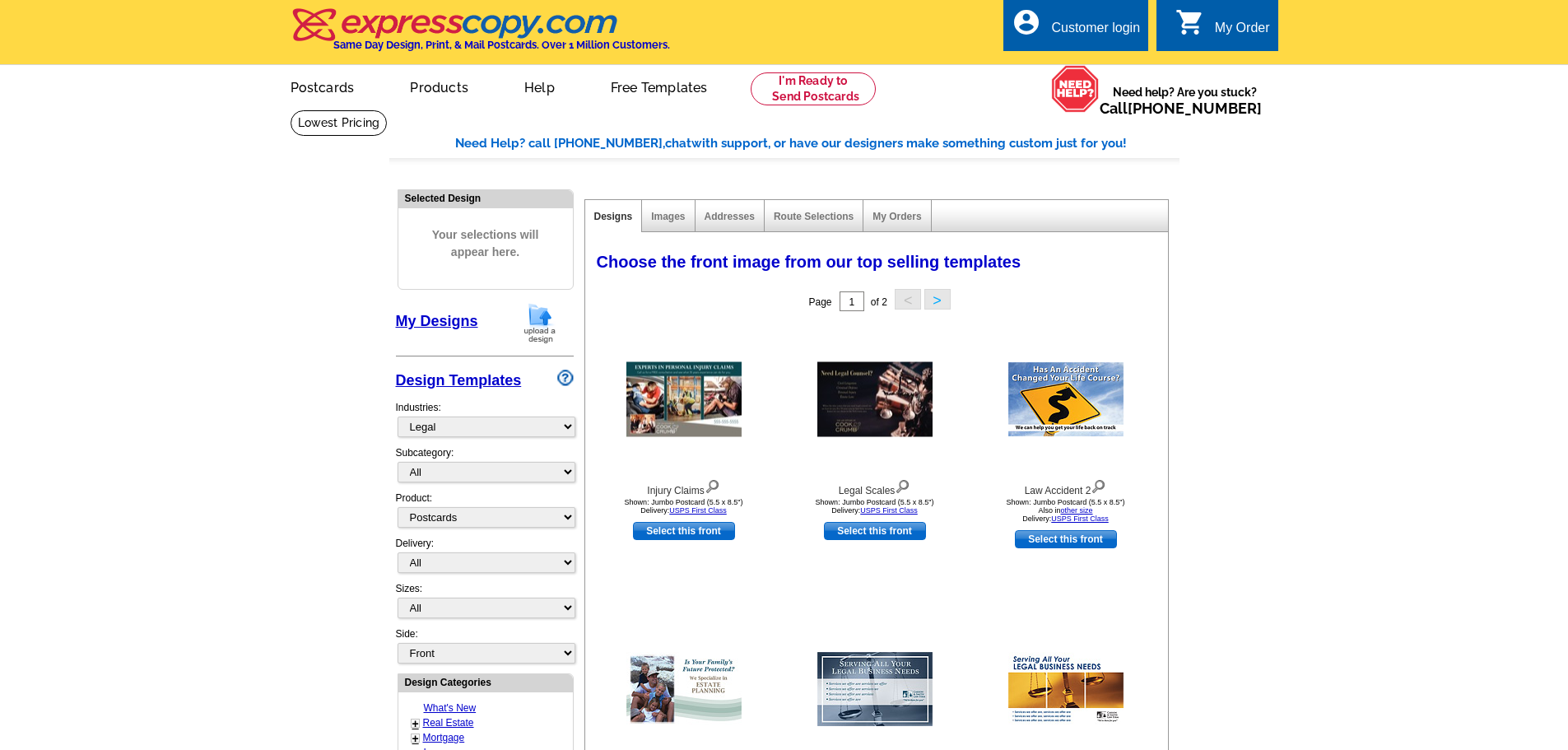
click at [247, 591] on main "Need Help? call 800-260-5887, chat with support, or have our designers make som…" at bounding box center [784, 721] width 1568 height 1224
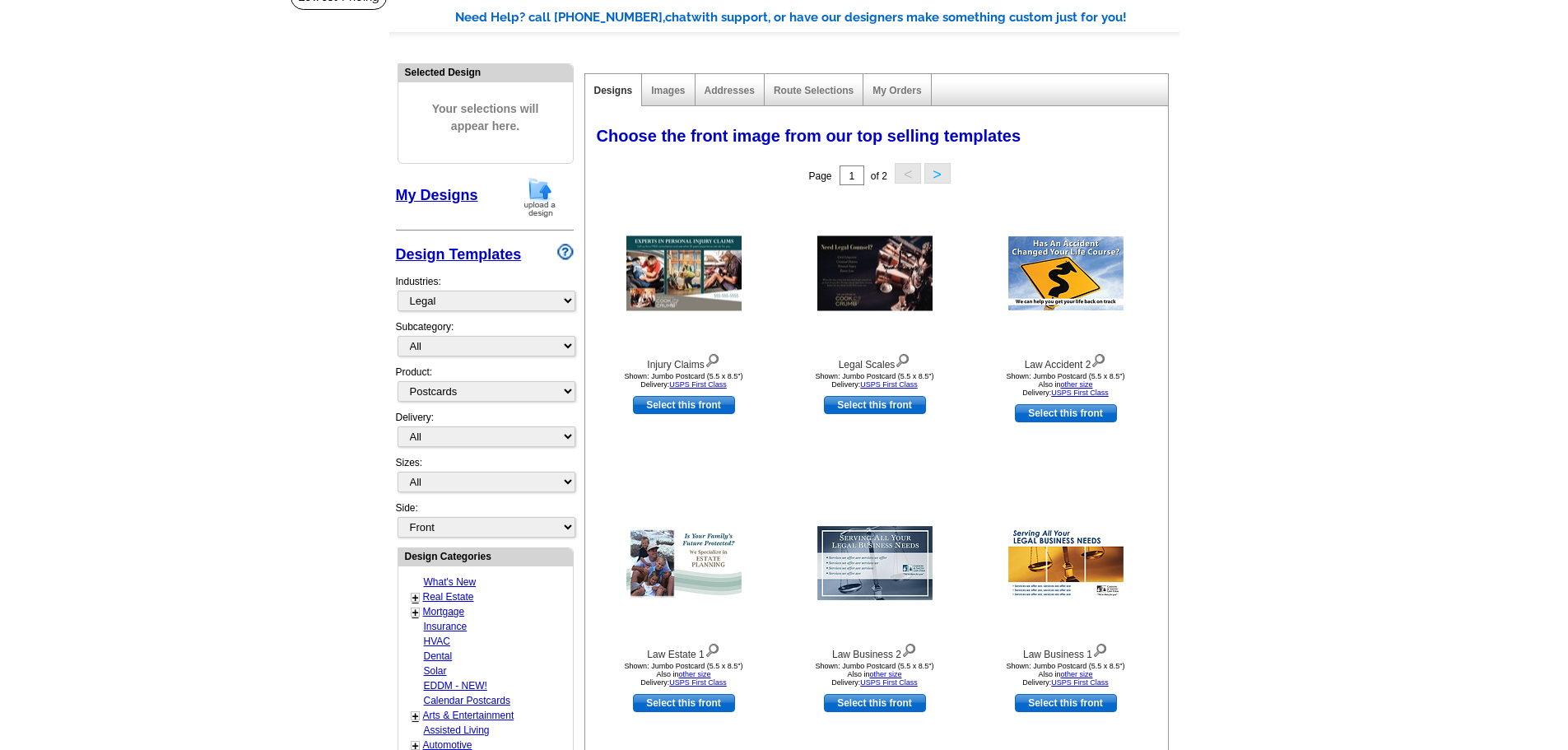
scroll to position [164, 0]
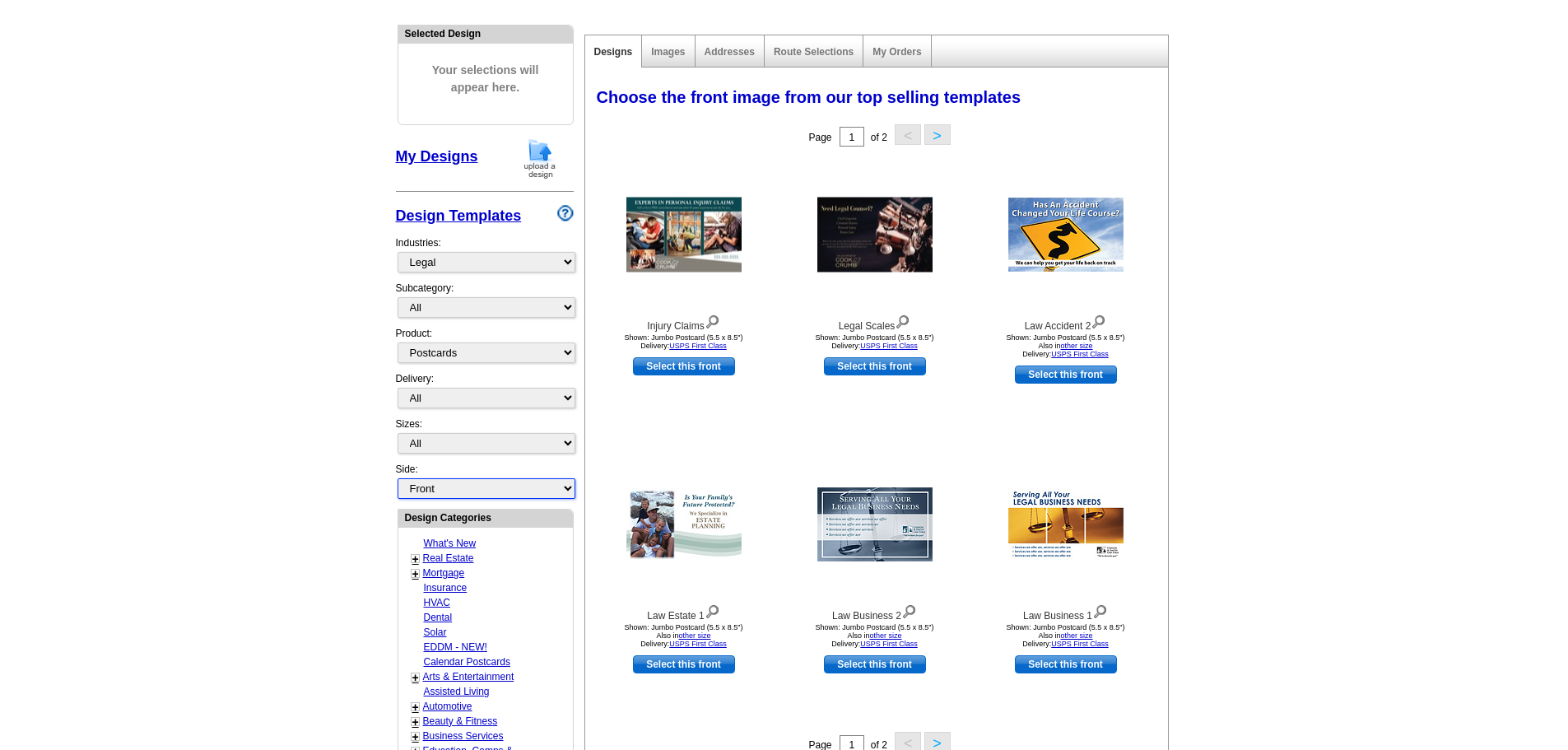
click at [455, 490] on select "Front Back" at bounding box center [486, 488] width 178 height 21
select select "front"
click at [270, 517] on main "Need Help? call 800-260-5887, chat with support, or have our designers make som…" at bounding box center [784, 557] width 1568 height 1224
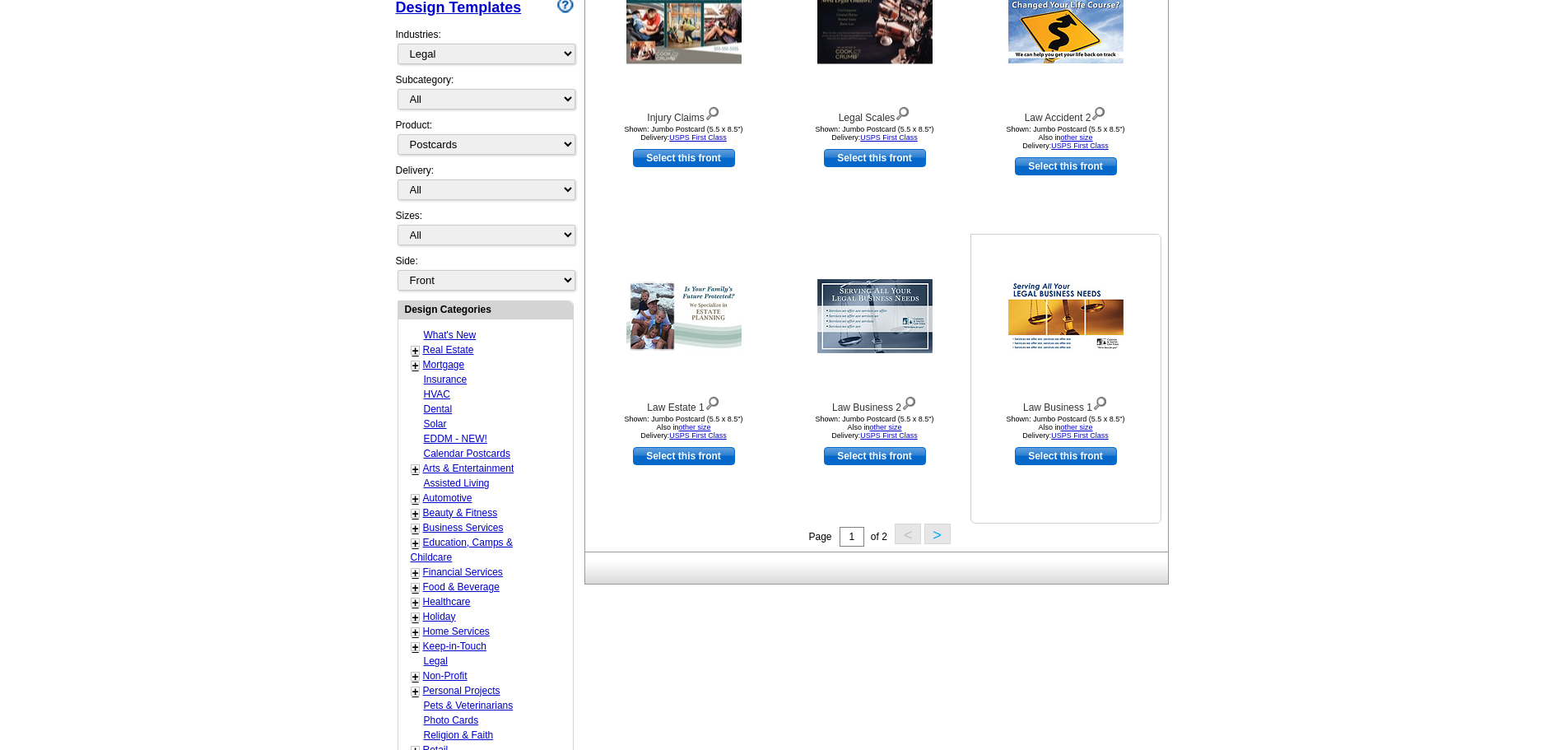
scroll to position [412, 0]
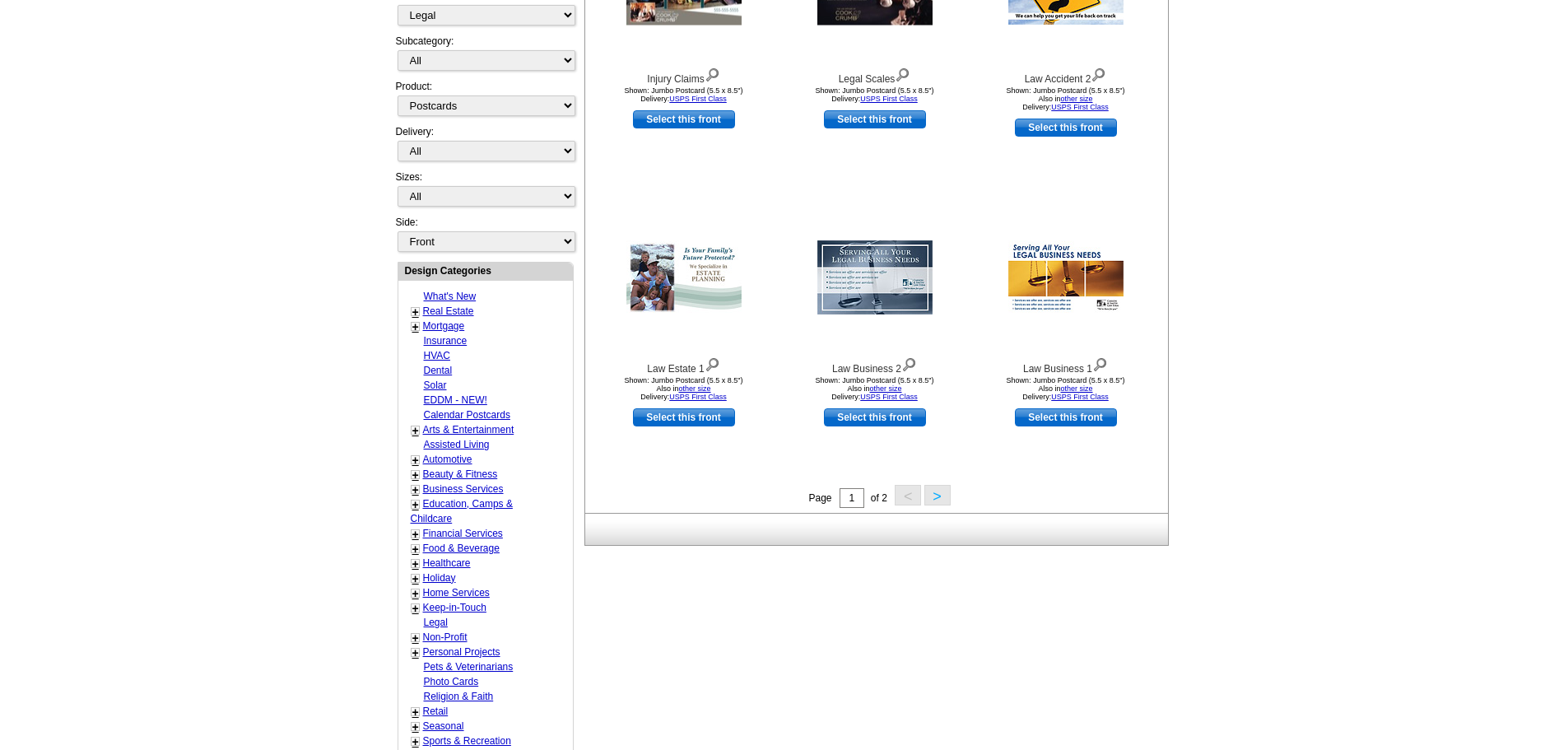
click at [937, 499] on button ">" at bounding box center [936, 495] width 26 height 21
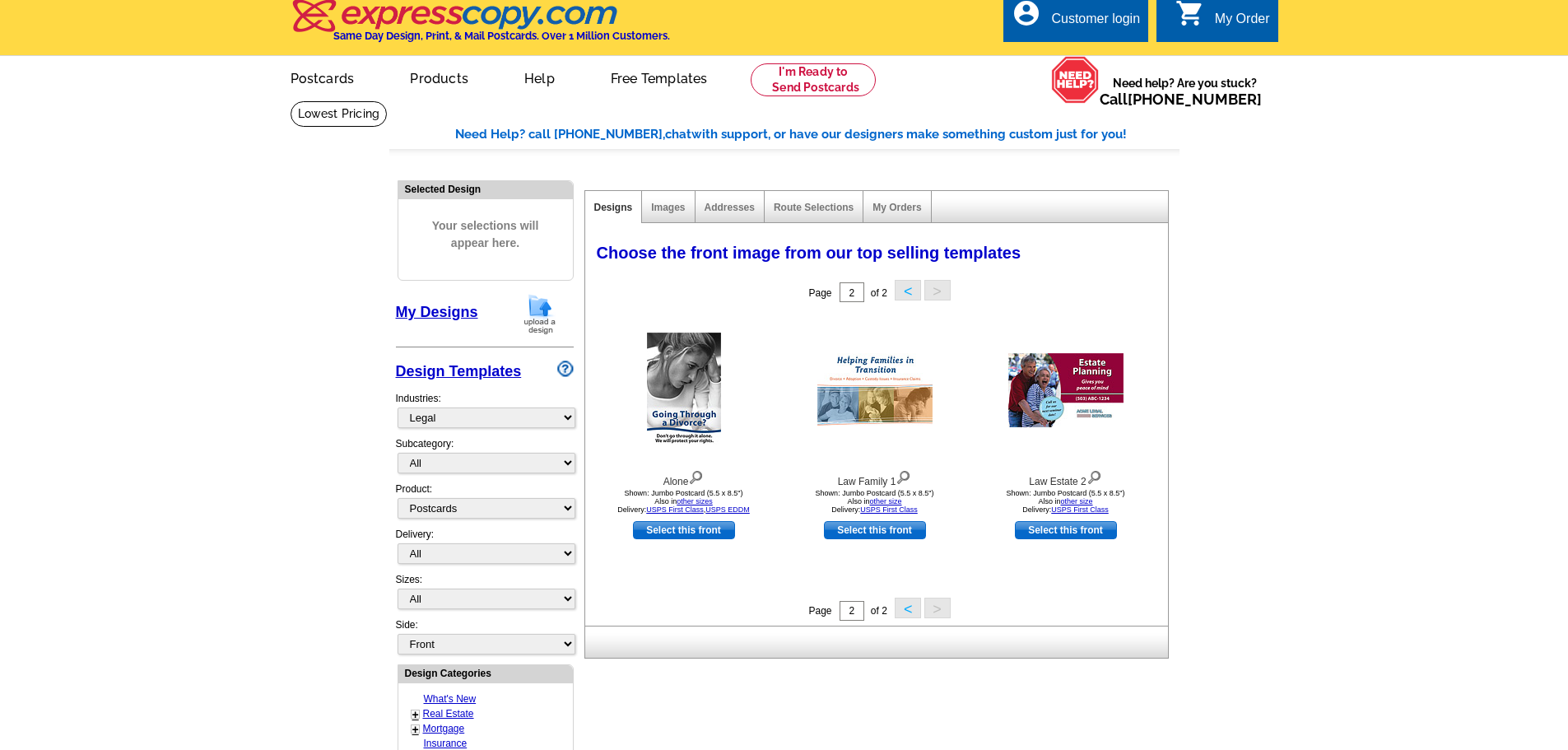
scroll to position [0, 0]
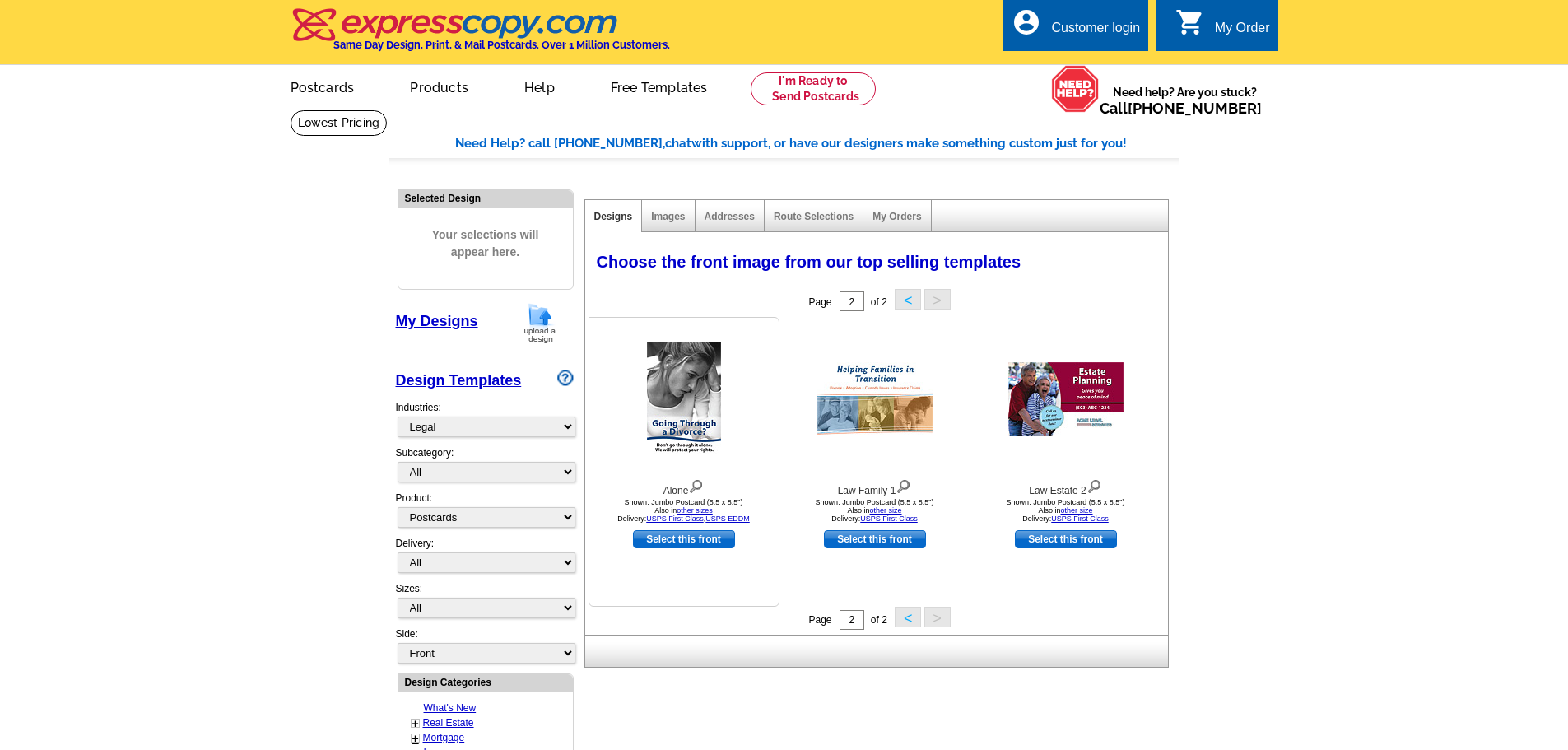
click at [696, 442] on img at bounding box center [684, 400] width 74 height 116
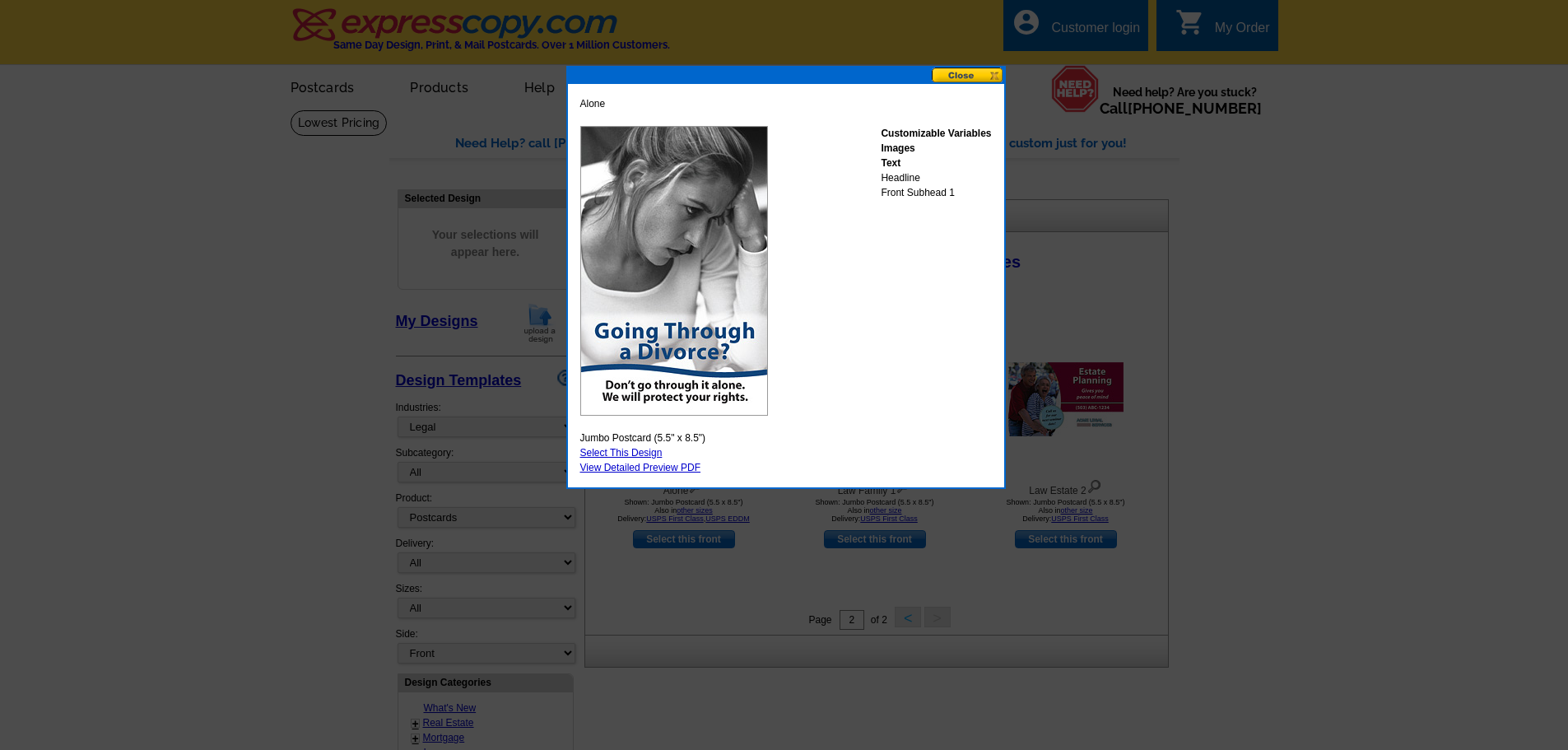
click at [973, 75] on button at bounding box center [968, 75] width 72 height 15
